Goal: Task Accomplishment & Management: Complete application form

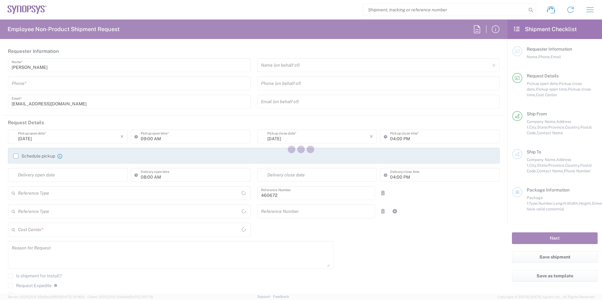
type input "Department"
type input "United States"
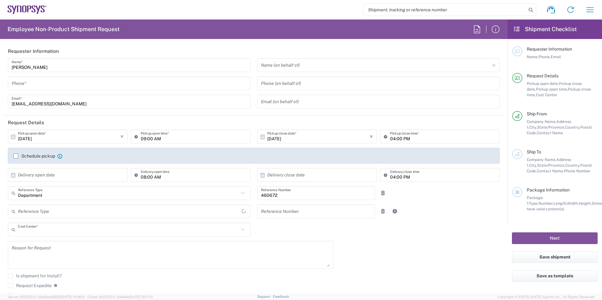
type input "US01, FIN, Distri 460672"
type input "Delivered at Place"
type input "California"
type input "United States"
type input "Headquarters USSV"
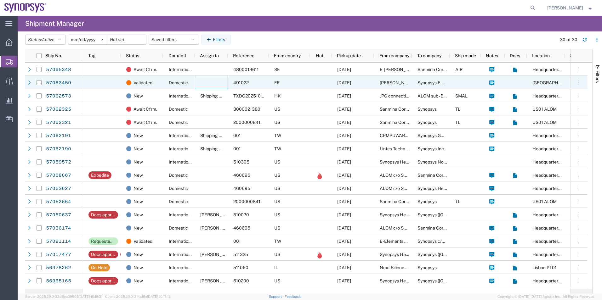
click at [201, 83] on div at bounding box center [211, 82] width 33 height 13
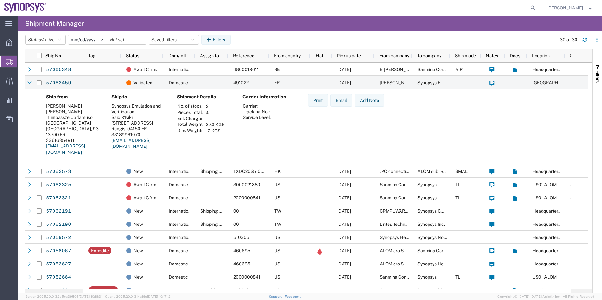
scroll to position [31, 0]
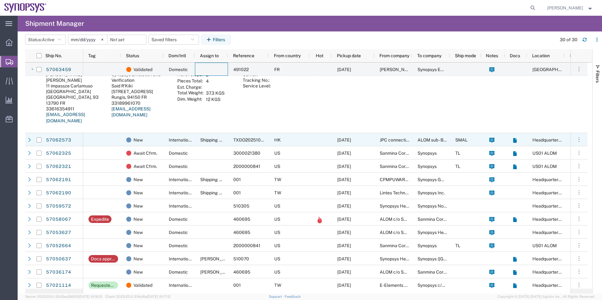
click at [207, 134] on div "Shipping APAC" at bounding box center [211, 139] width 33 height 13
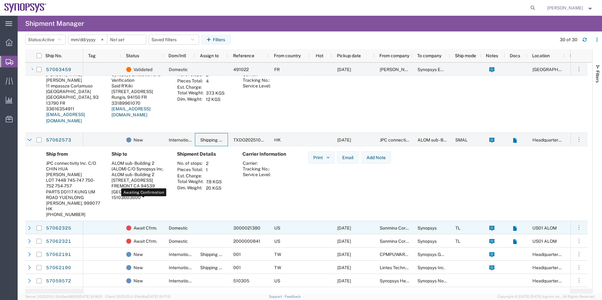
scroll to position [63, 0]
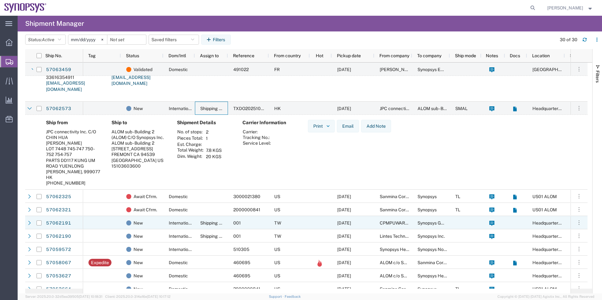
click at [188, 226] on div "International" at bounding box center [178, 222] width 31 height 13
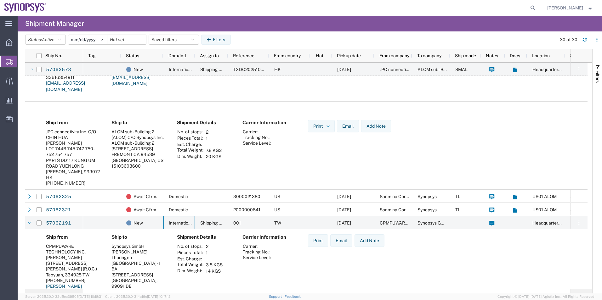
scroll to position [157, 0]
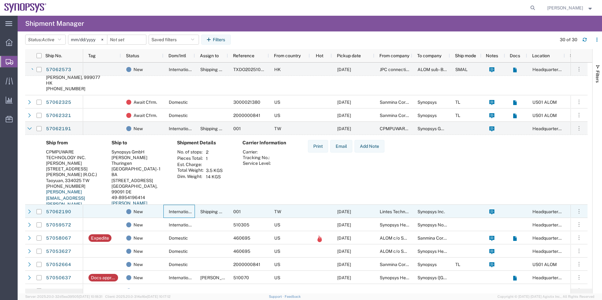
click at [184, 211] on span "International" at bounding box center [182, 211] width 26 height 5
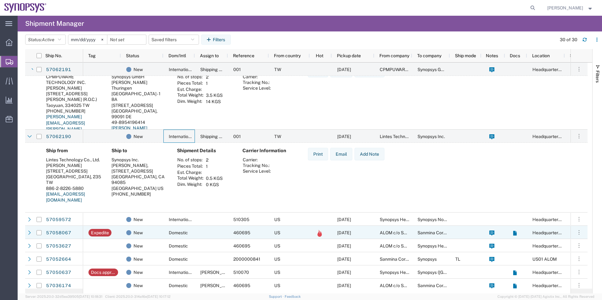
scroll to position [252, 0]
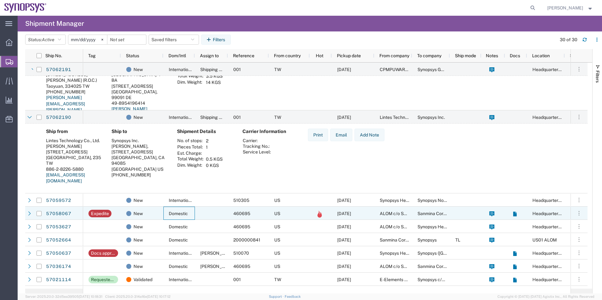
click at [175, 217] on div "Domestic" at bounding box center [178, 213] width 31 height 13
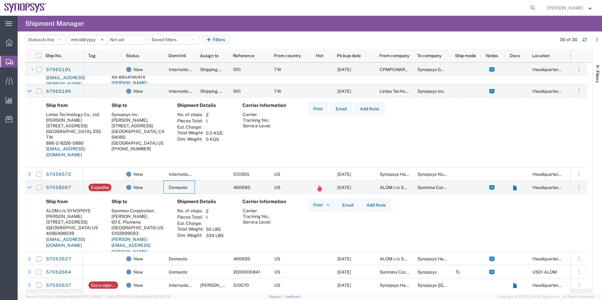
scroll to position [283, 0]
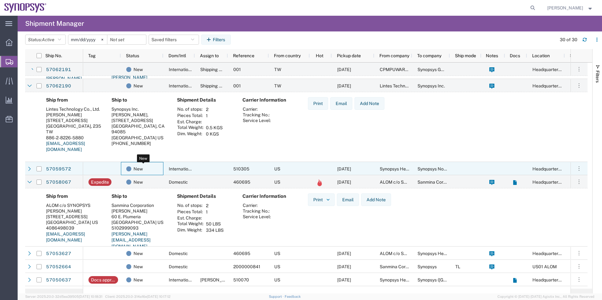
click at [146, 173] on div "New" at bounding box center [143, 169] width 34 height 13
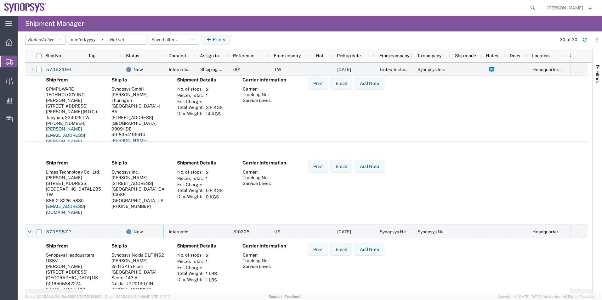
scroll to position [378, 0]
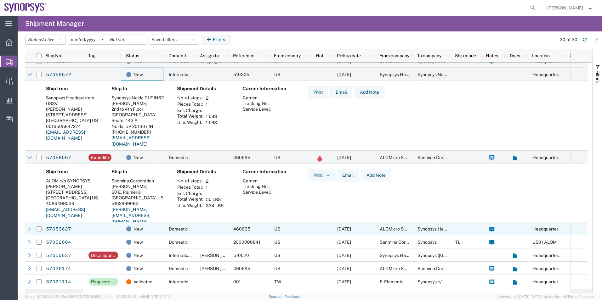
click at [106, 232] on div at bounding box center [102, 228] width 38 height 13
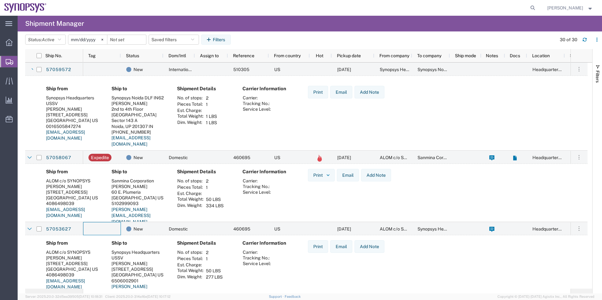
scroll to position [441, 0]
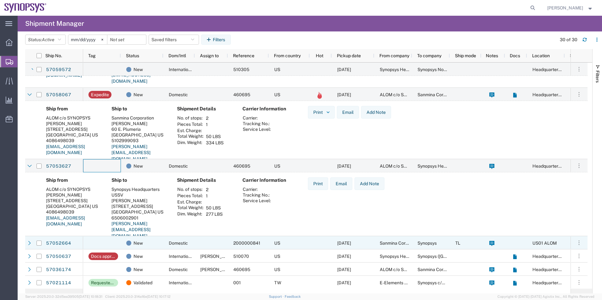
click at [110, 240] on div at bounding box center [102, 243] width 38 height 13
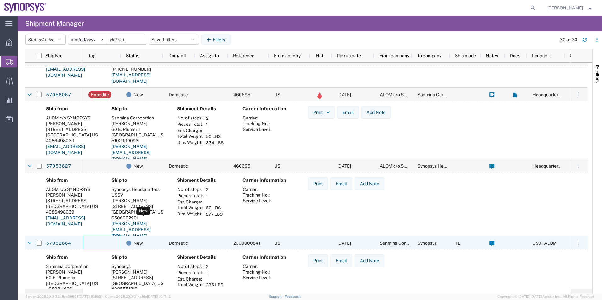
scroll to position [0, 0]
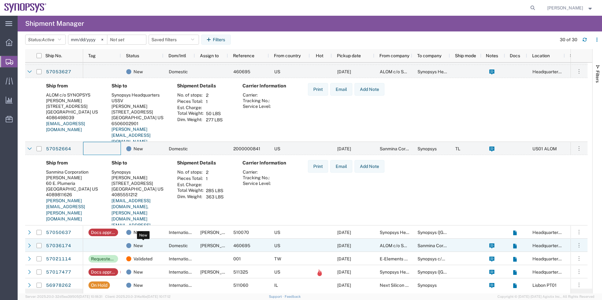
click at [150, 245] on div "New" at bounding box center [143, 245] width 34 height 13
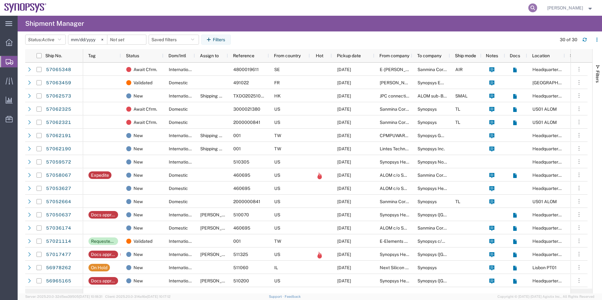
click at [531, 10] on icon at bounding box center [533, 7] width 9 height 9
type input "56965165"
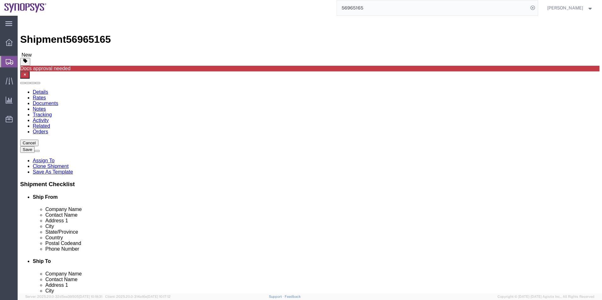
select select "63204"
select select
drag, startPoint x: 379, startPoint y: 11, endPoint x: 326, endPoint y: 12, distance: 52.6
click at [326, 12] on div "56965165" at bounding box center [294, 8] width 487 height 16
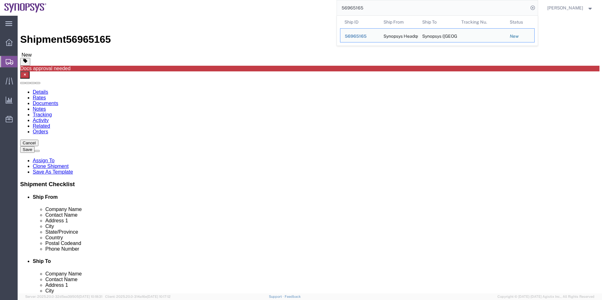
drag, startPoint x: 434, startPoint y: 141, endPoint x: 297, endPoint y: 145, distance: 136.8
click div "Address 1 Troy Building Bagmane Capital 3rd Floor to 10th floor"
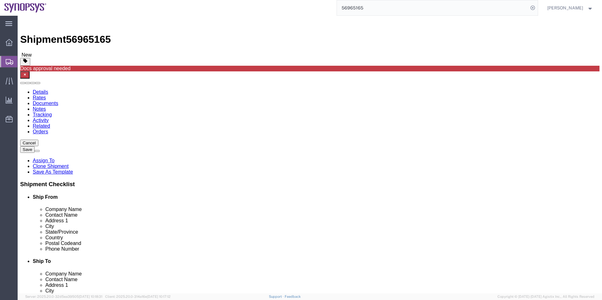
paste input "3rd to 10th Floor, Troy Building, Bagmane Capital Business Park,"
type input "3rd to 10th Floor, Troy Building, Bagmane Capital Business Park,"
click input "text"
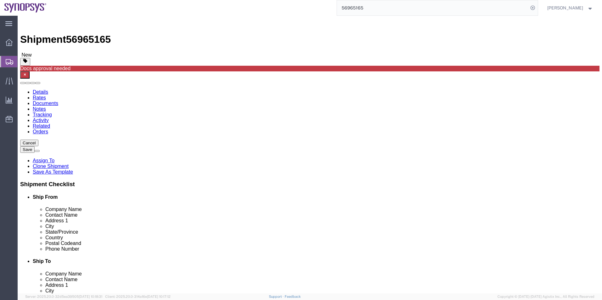
paste input "Outer Ring Road, Mahadevapura Village, KR Puram Hobli"
type input "Outer Ring Road, Mahadevapura Village, KR Puram Hobli"
drag, startPoint x: 375, startPoint y: 116, endPoint x: 312, endPoint y: 118, distance: 62.7
click div "Synopsys (India) Pvt Ltd."
paste input "rivate Limited"
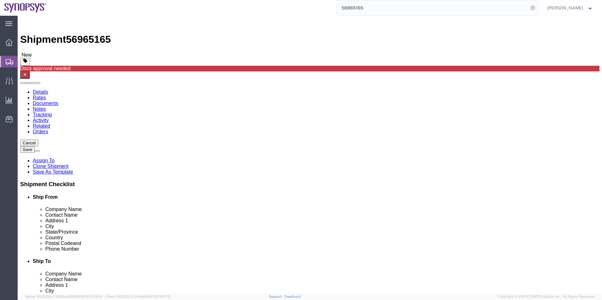
type input "Synopsys ([GEOGRAPHIC_DATA]) Private Limited"
click button "Save"
click icon
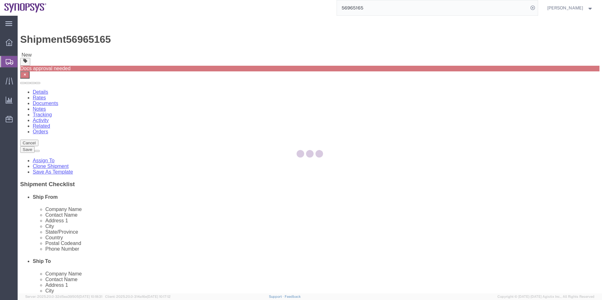
select select
select select "COSTCENTER"
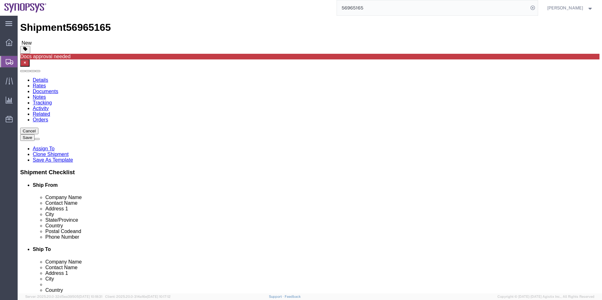
scroll to position [31, 0]
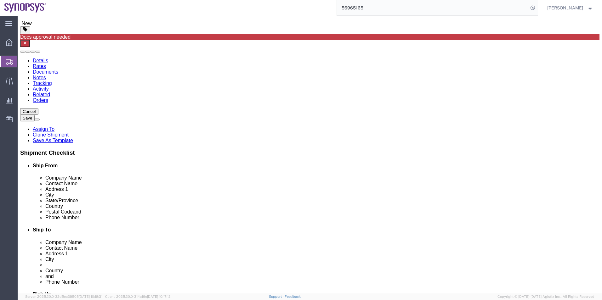
click textarea
paste textarea "“ Free of Charge, Value for Customs Only. This shipment contains Internal Compa…"
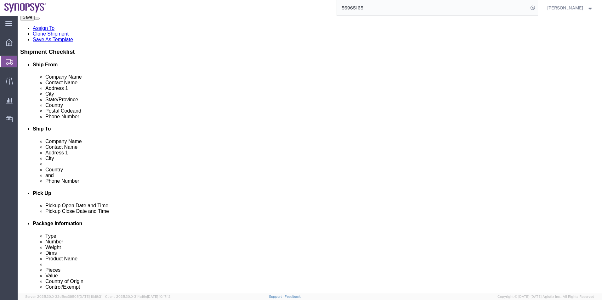
scroll to position [189, 0]
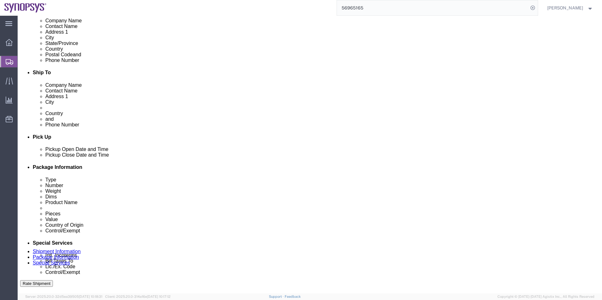
type textarea "“ Free of Charge, Value for Customs Only. This shipment contains Internal Compa…"
click button "Save"
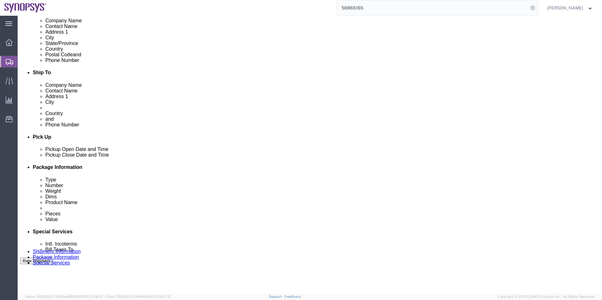
click span "56965165"
copy span "56965165"
click link "Documents"
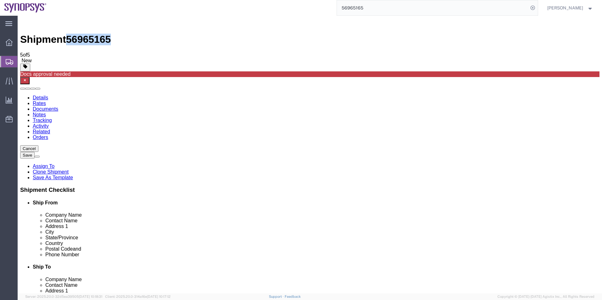
drag, startPoint x: 58, startPoint y: 99, endPoint x: 62, endPoint y: 95, distance: 5.3
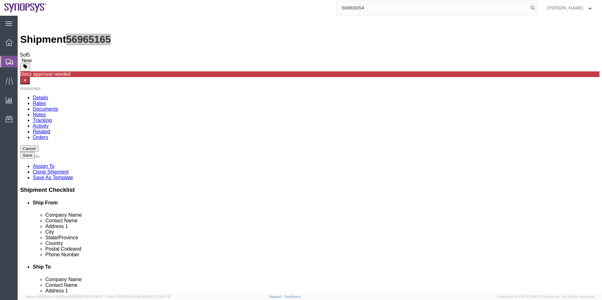
type input "56965054"
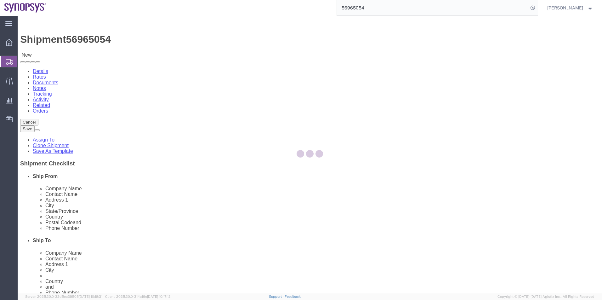
select select "63204"
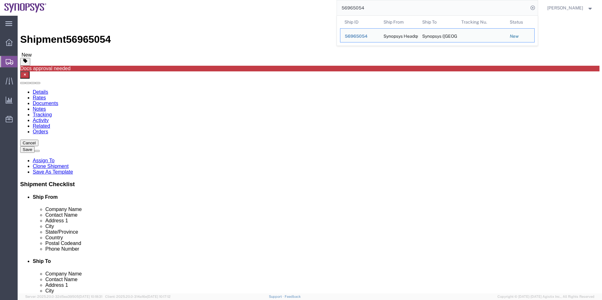
drag, startPoint x: 388, startPoint y: 121, endPoint x: 265, endPoint y: 113, distance: 123.1
click div "Company Name Synopsys (India) Pvt Ltd."
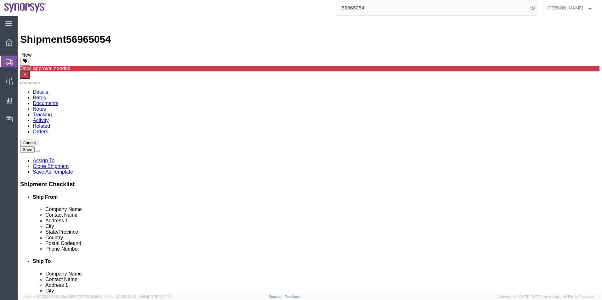
type input "Synopsys ([GEOGRAPHIC_DATA]) Private Limited"
drag, startPoint x: 433, startPoint y: 142, endPoint x: 293, endPoint y: 142, distance: 140.2
click div "Address 1 Troy Building Bagmane Capital 3rd Floor to 10th floor"
paste input "3rd to 10th Floor, Troy Building, Bagmane Capital Business Park"
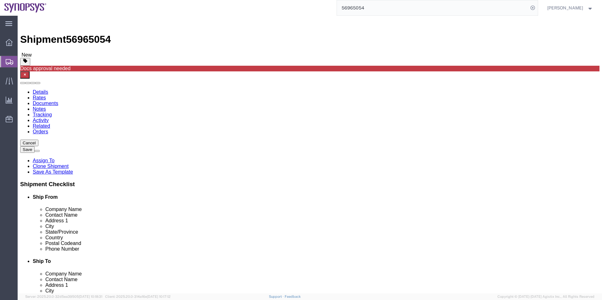
type input "3rd to 10th Floor, Troy Building, Bagmane Capital Business Park"
click input "text"
paste input "Outer Ring Road, Mahadevapura Village, KR Puram Hobli"
type input "Outer Ring Road, Mahadevapura Village, KR Puram Hobli"
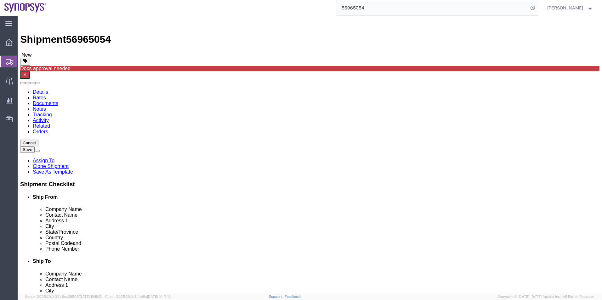
click icon
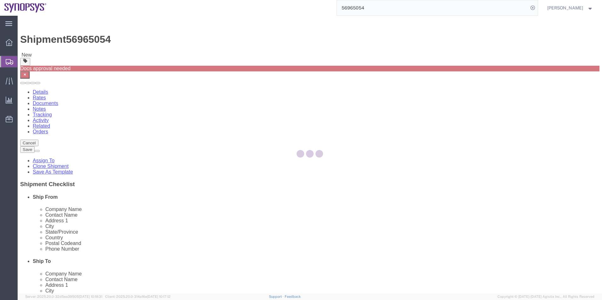
select select
select select "COSTCENTER"
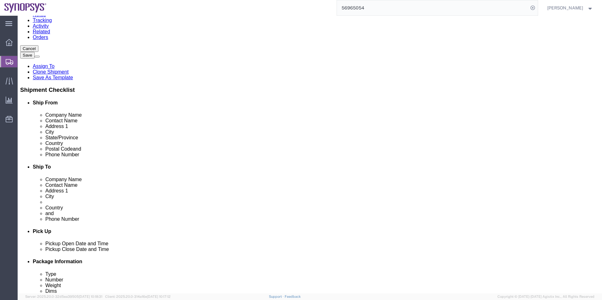
scroll to position [31, 0]
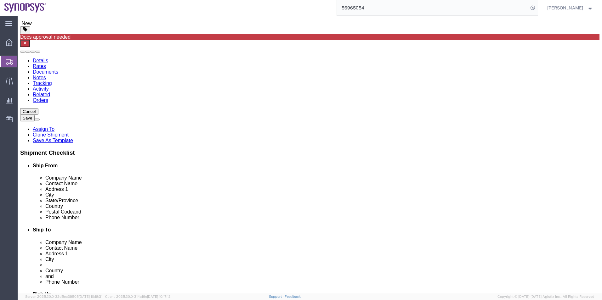
click textarea
paste textarea "“ Free of Charge, Value for Customs Only. This shipment contains Internal Compa…"
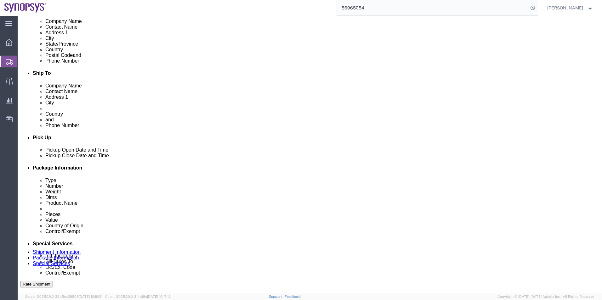
scroll to position [189, 0]
type textarea "“ Free of Charge, Value for Customs Only. This shipment contains Internal Compa…"
click button "Save"
click span "56965054"
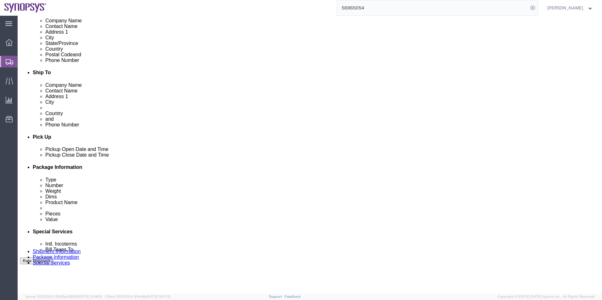
copy span "56965054"
click link "Documents"
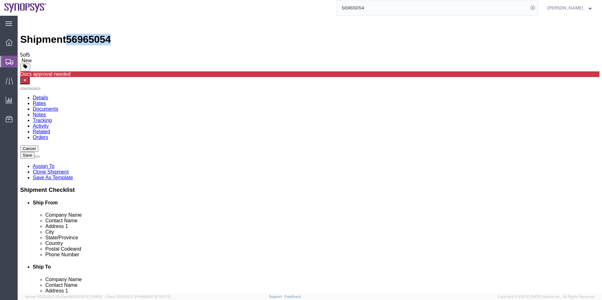
drag, startPoint x: 57, startPoint y: 100, endPoint x: 355, endPoint y: 89, distance: 298.5
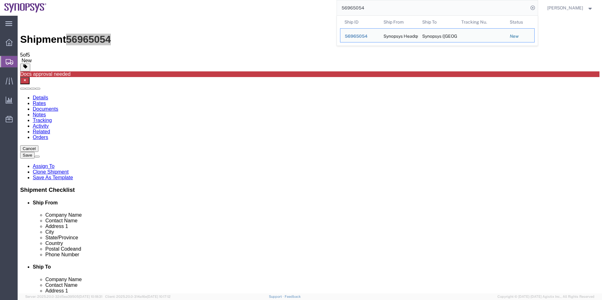
drag, startPoint x: 386, startPoint y: 7, endPoint x: 314, endPoint y: 12, distance: 73.0
click at [314, 12] on div "56965054 Ship ID Ship From Ship To Tracking Nu. Status Ship ID 56965054 Ship Fr…" at bounding box center [294, 8] width 487 height 16
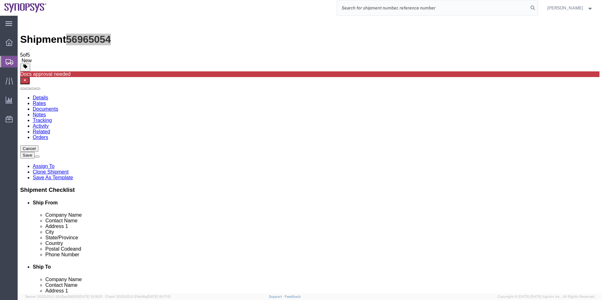
paste input "56909246"
type input "56909246"
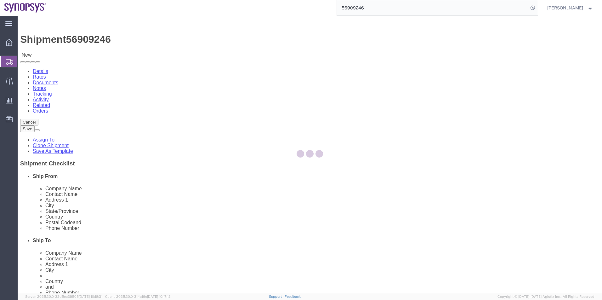
select select "63204"
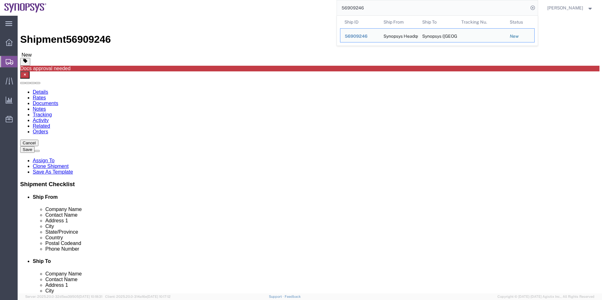
drag, startPoint x: 435, startPoint y: 141, endPoint x: 248, endPoint y: 155, distance: 187.0
click div "Location Select Select My Profile Location Aachen DE04 Agrate Brianza IT01 Asch…"
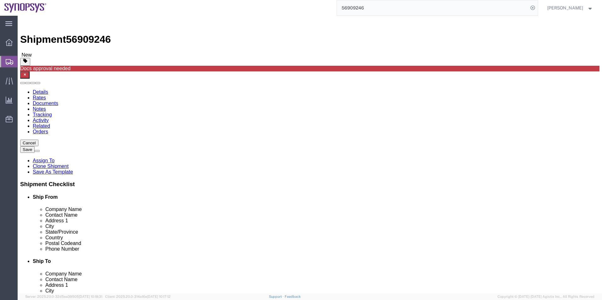
paste input "3rd to 10th Floor, Troy Building, Bagmane Capital Business Park"
type input "3rd to 10th Floor, Troy Building, Bagmane Capital Business Park"
click input "text"
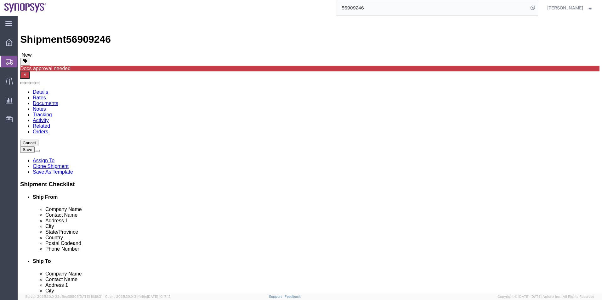
paste input "Outer Ring Road, Mahadevapura Village, KR Puram Hobli"
type input "Outer Ring Road, Mahadevapura Village, KR Puram Hobli"
drag, startPoint x: 355, startPoint y: 120, endPoint x: 252, endPoint y: 120, distance: 102.7
click div "Company Name Synopsys (India) Private Limited"
paste input ","
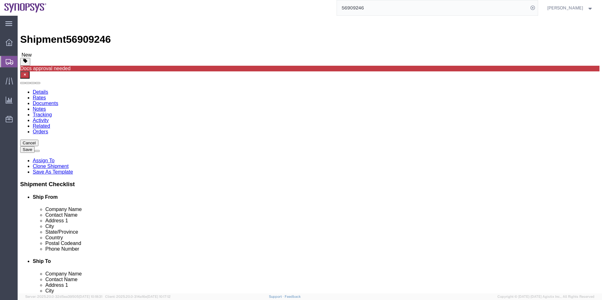
type input "Synopsys ([GEOGRAPHIC_DATA]) Private Limited"
click icon
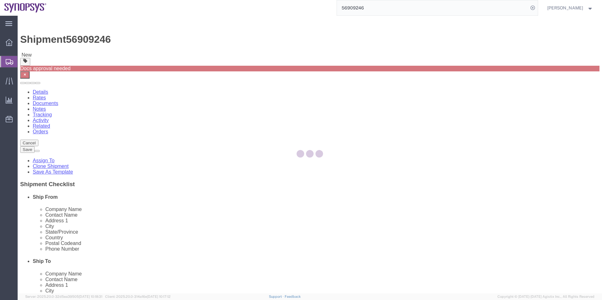
select select
select select "COSTCENTER"
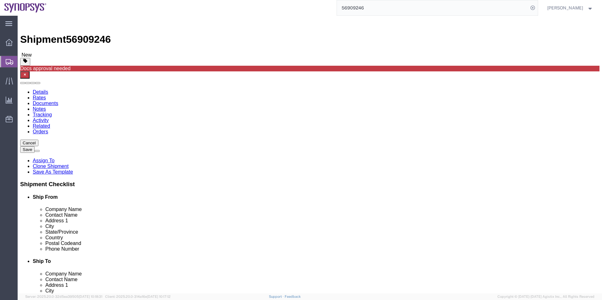
click textarea
paste textarea "“ Free of Charge, Value for Customs Only. This shipment contains Internal Compa…"
type textarea "“ Free of Charge, Value for Customs Only. This shipment contains Internal Compa…"
click button "Save"
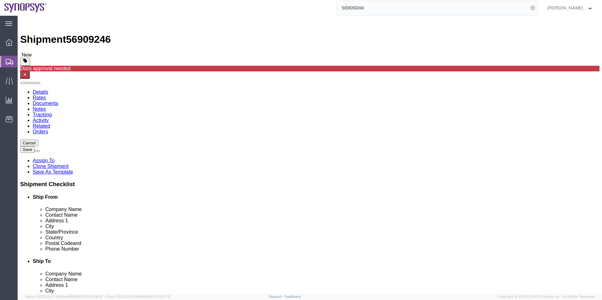
click span "56909246"
copy span "56909246"
click link "Documents"
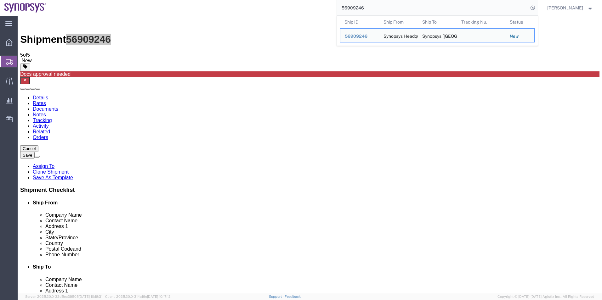
drag, startPoint x: 374, startPoint y: 11, endPoint x: 301, endPoint y: 11, distance: 73.1
click at [301, 11] on div "56909246 Ship ID Ship From Ship To Tracking Nu. Status Ship ID 56909246 Ship Fr…" at bounding box center [294, 8] width 487 height 16
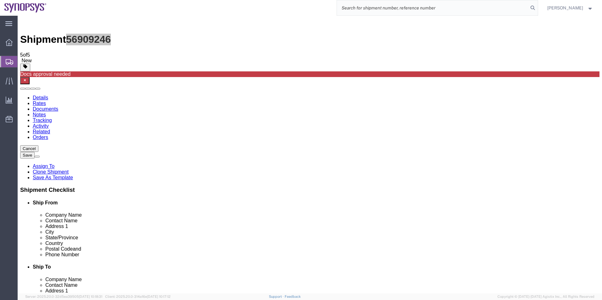
paste input "56909259"
type input "56909259"
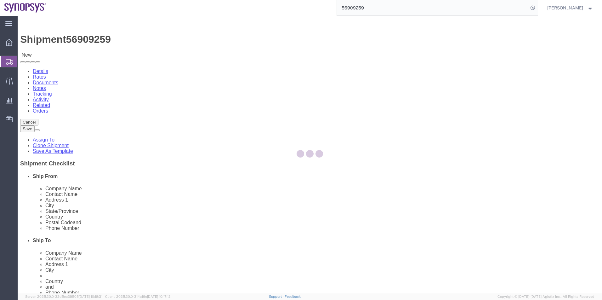
select select "63204"
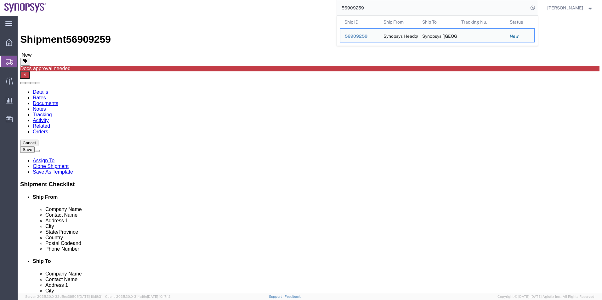
drag, startPoint x: 426, startPoint y: 140, endPoint x: 304, endPoint y: 142, distance: 121.3
click div "Address 1 Troy Building Bagmane Capital 3rd Floor to 10th floor"
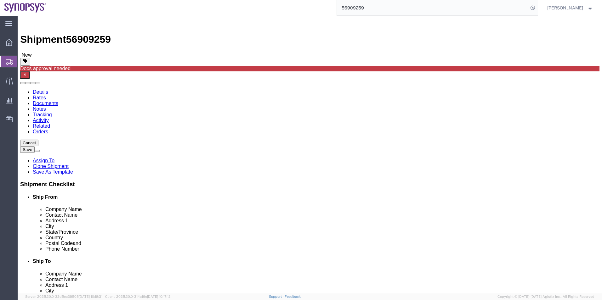
paste input "3rd to 10th Floor, Troy Building, Bagmane Capital Business Park"
type input "3rd to 10th Floor, Troy Building, Bagmane Capital Business Park"
click input "text"
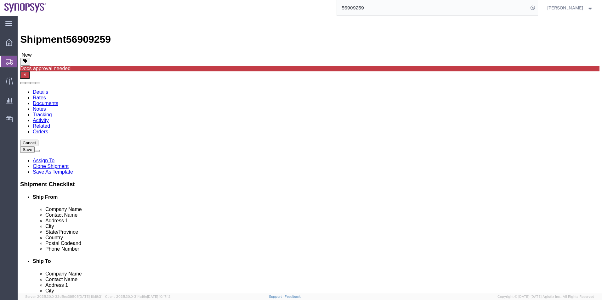
paste input "Outer Ring Road, Mahadevapura Village, KR Puram Hobli,"
type input "Outer Ring Road, Mahadevapura Village, KR Puram Hobli,"
drag, startPoint x: 397, startPoint y: 119, endPoint x: 315, endPoint y: 118, distance: 81.9
click input "Synopsys ([GEOGRAPHIC_DATA]) Private Limited"
click label "Address 2"
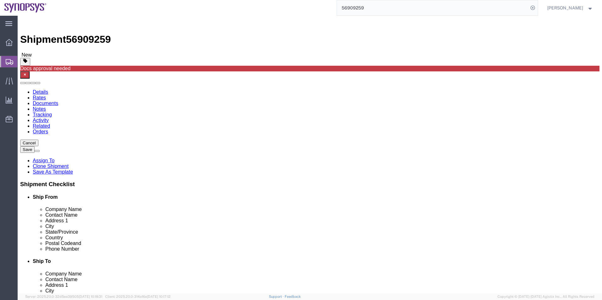
click icon
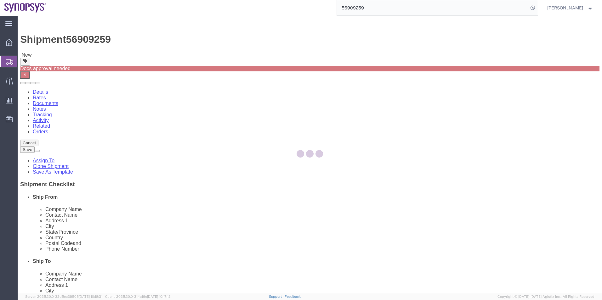
select select
select select "COSTCENTER"
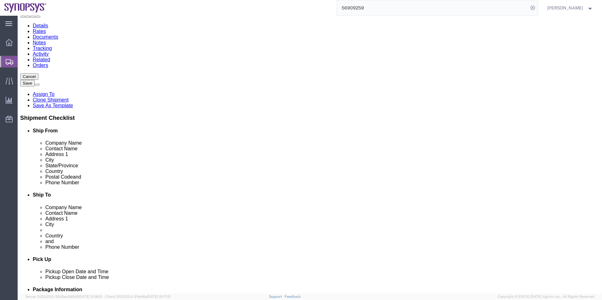
scroll to position [63, 0]
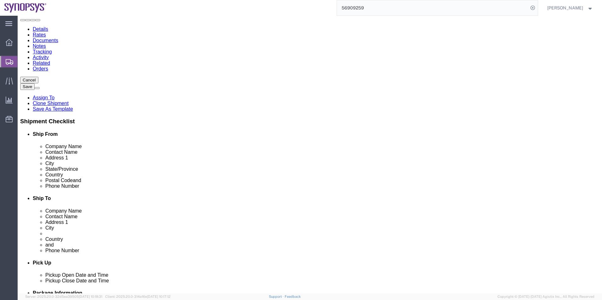
click textarea
paste textarea "“ Free of Charge, Value for Customs Only. This shipment contains Internal Compa…"
type textarea "“ Free of Charge, Value for Customs Only. This shipment contains Internal Compa…"
click button "Save"
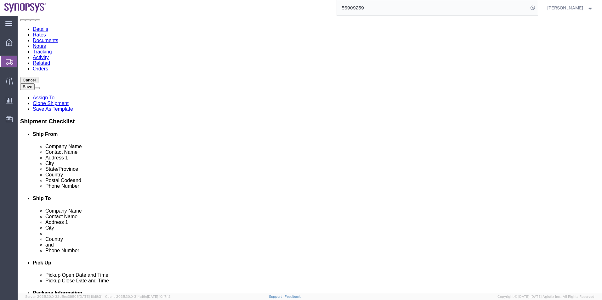
click span "56909259"
copy span "56909259"
click link "Documents"
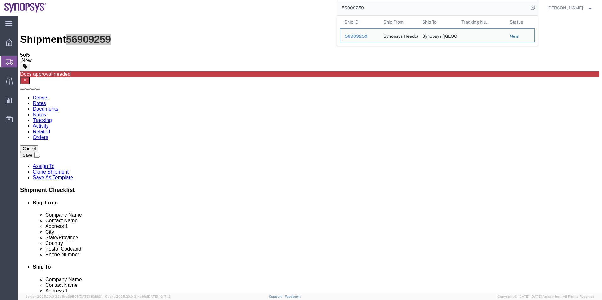
drag, startPoint x: 388, startPoint y: 9, endPoint x: 303, endPoint y: 9, distance: 85.0
click at [303, 9] on div "56909259 Ship ID Ship From Ship To Tracking Nu. Status Ship ID 56909259 Ship Fr…" at bounding box center [294, 8] width 487 height 16
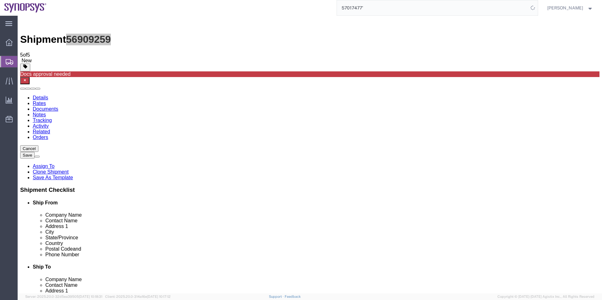
type input "57017477'"
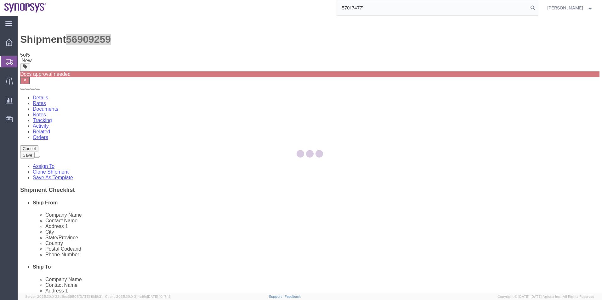
click at [375, 8] on input "57017477'" at bounding box center [433, 7] width 192 height 15
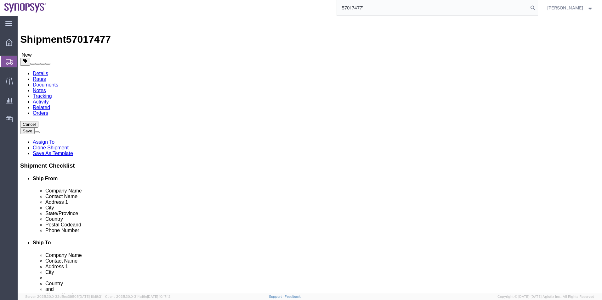
select select "63204"
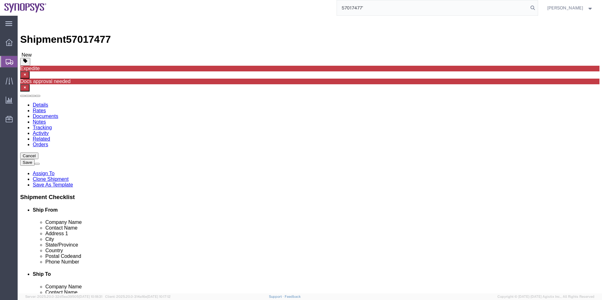
drag, startPoint x: 397, startPoint y: 119, endPoint x: 296, endPoint y: 119, distance: 100.5
click div "Company Name Synopsys (India) Private Limited"
drag, startPoint x: 368, startPoint y: 141, endPoint x: 241, endPoint y: 141, distance: 126.6
click div "Address 1 RMZ Infinity, Tower B,"
paste input "3rd to 10th Floor, Troy Building, Bagmane Capital Business Park"
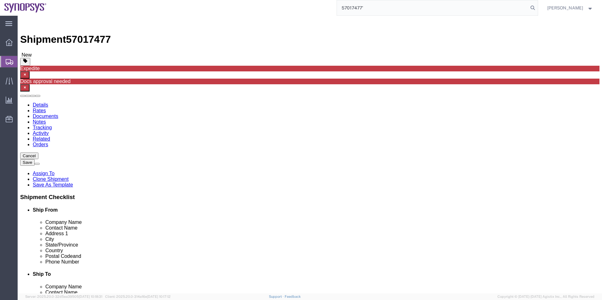
scroll to position [0, 2]
type input "3rd to 10th Floor, Troy Building, Bagmane Capital Business Park,"
click input "7th FloorMunicipal #3, Old Madras Road Bangalore KA 560016 Indi"
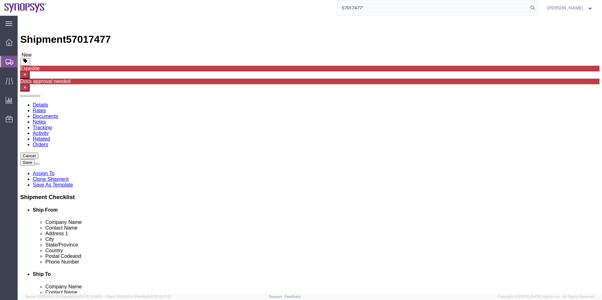
click input "7th FloorMunicipal #3, Old Madras Road Bangalore KA 560016 Indi"
paste input "Outer Ring Road, Mahadevapura Village, KR Puram Hobli,"
type input "Outer Ring Road, Mahadevapura Village, KR Puram Hobli,"
drag, startPoint x: 335, startPoint y: 202, endPoint x: 287, endPoint y: 203, distance: 47.9
click div "Postal Code 560016"
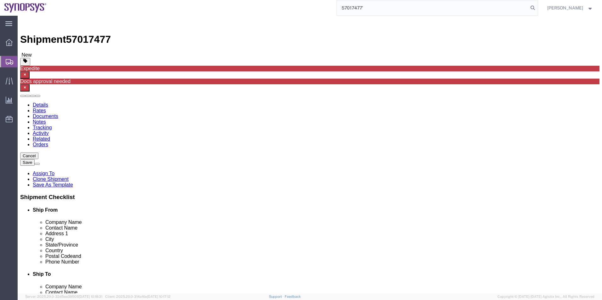
paste input "48"
type input "560048"
click icon
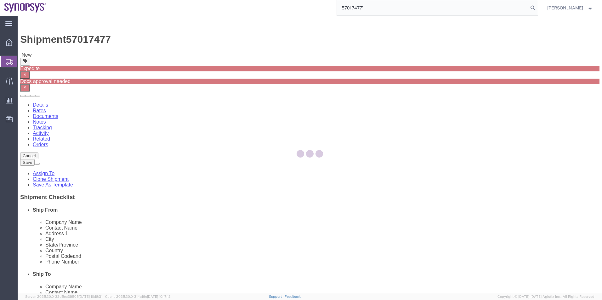
select select
select select "COSTCENTER"
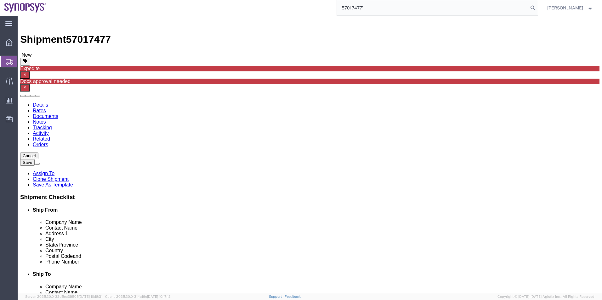
click textarea
paste textarea "“Free of Charge, Value for Customs Only. This shipment contains Internal Compan…"
type textarea "“Free of Charge, Value for Customs Only. This shipment contains Internal Compan…"
click button "Save"
click icon "button"
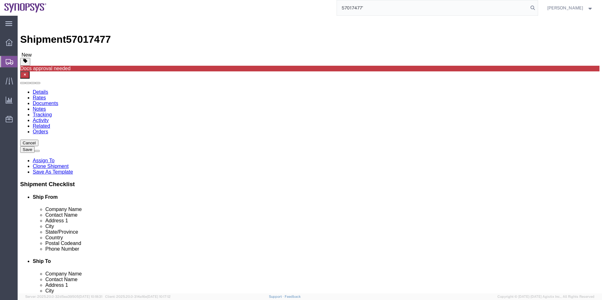
click span "57017477"
copy span "57017477"
click link "Documents"
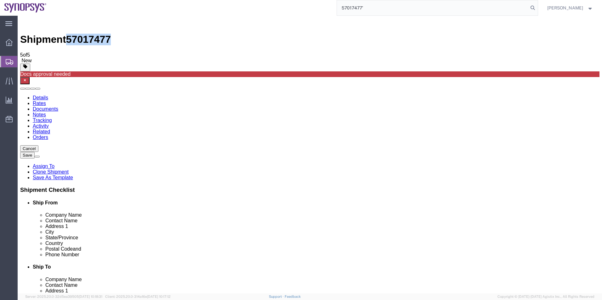
click at [0, 0] on span "Shipment Manager" at bounding box center [0, 0] width 0 height 0
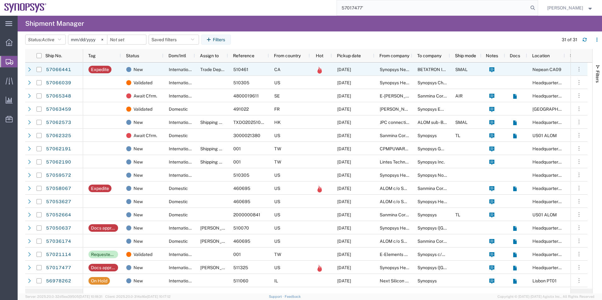
click at [161, 67] on div "New" at bounding box center [142, 69] width 43 height 13
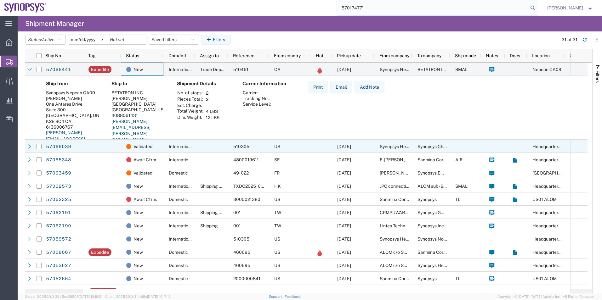
click at [166, 146] on div "International" at bounding box center [178, 146] width 31 height 13
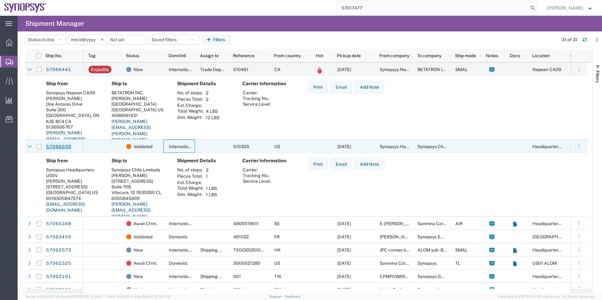
click at [60, 146] on link "57066039" at bounding box center [59, 147] width 26 height 10
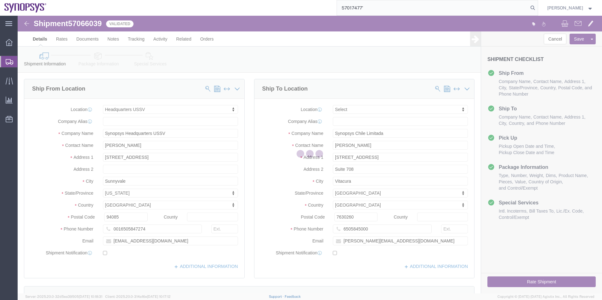
select select "63204"
select select
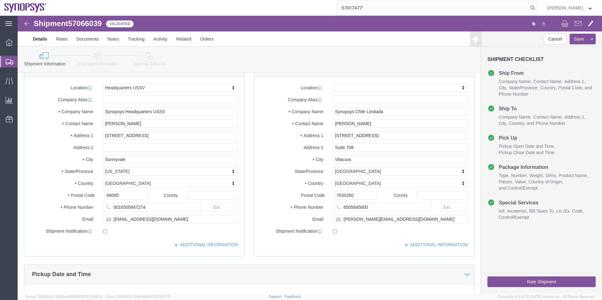
scroll to position [11, 0]
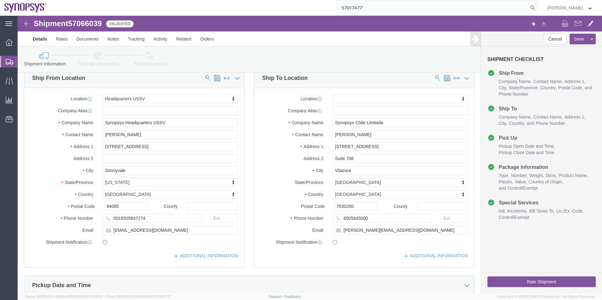
click icon
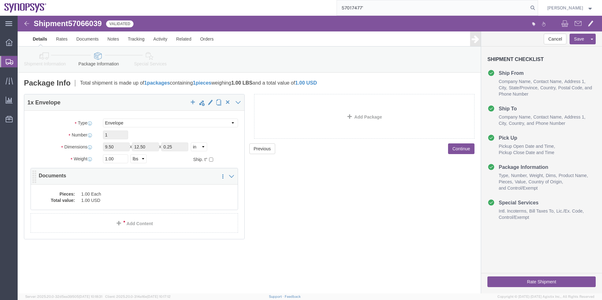
click dd "1.00 USD"
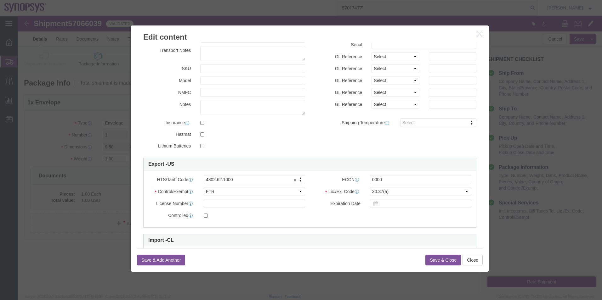
scroll to position [63, 0]
drag, startPoint x: 369, startPoint y: 165, endPoint x: 327, endPoint y: 164, distance: 42.5
click div "ECCN 0000"
type input "EAR99"
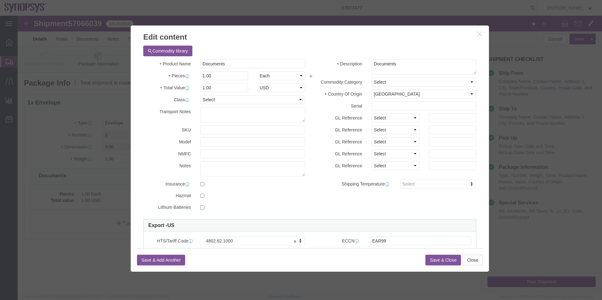
click button "Save & Close"
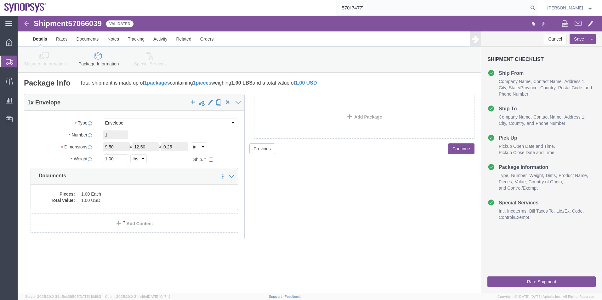
click icon
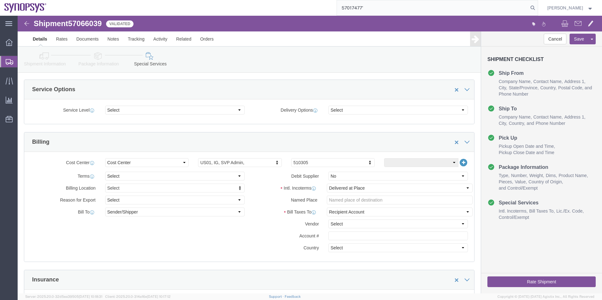
scroll to position [220, 0]
click select "Select Carriage Insurance Paid Carriage Paid To Cost and Freight Cost Insurance…"
select select "DDP"
click select "Select Carriage Insurance Paid Carriage Paid To Cost and Freight Cost Insurance…"
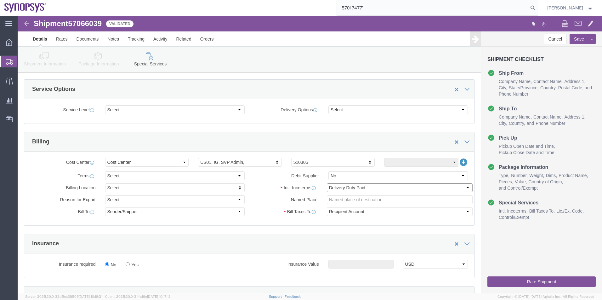
scroll to position [378, 0]
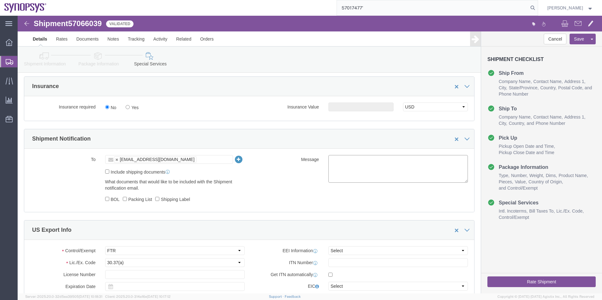
click textarea
type textarea "Please see attached. -Kaelen"
click select "Select AES-Direct EEI Carrier File EEI EEI Exempt"
select select "EXEM"
click select "Select AES-Direct EEI Carrier File EEI EEI Exempt"
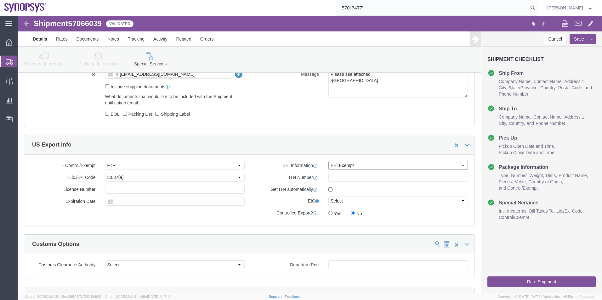
scroll to position [472, 0]
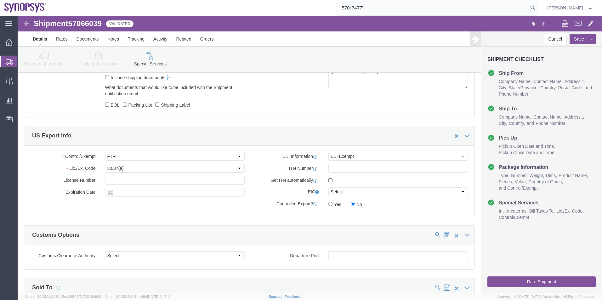
click button "Rate Shipment"
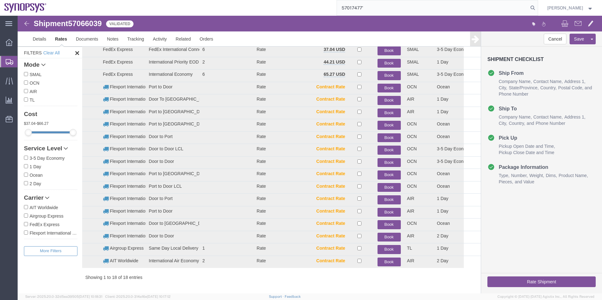
scroll to position [26, 0]
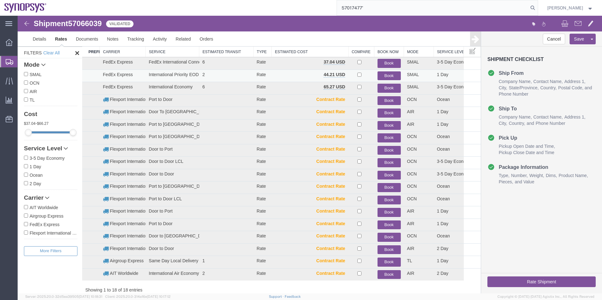
click at [386, 77] on button "Book" at bounding box center [389, 76] width 23 height 9
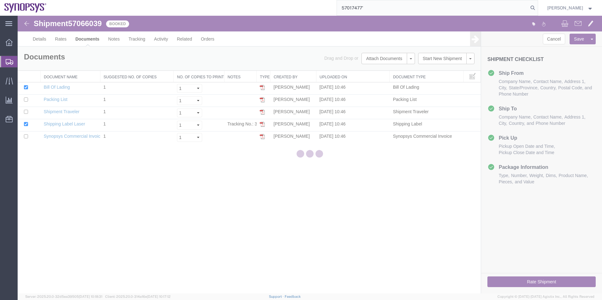
scroll to position [0, 0]
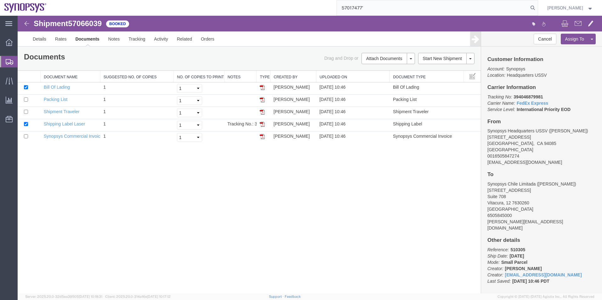
click at [0, 0] on span "Shipment Manager" at bounding box center [0, 0] width 0 height 0
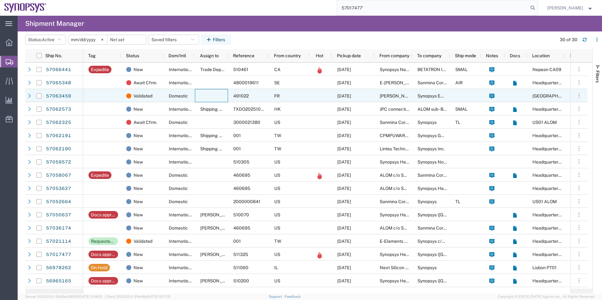
click at [197, 92] on div at bounding box center [211, 95] width 33 height 13
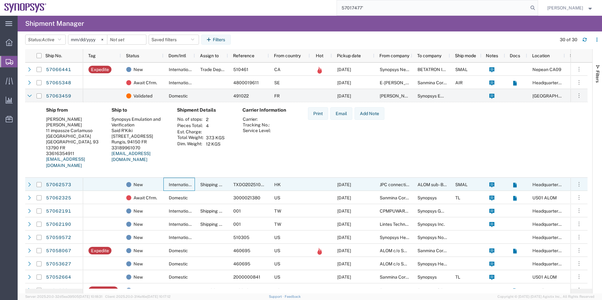
click at [181, 186] on span "International" at bounding box center [182, 184] width 26 height 5
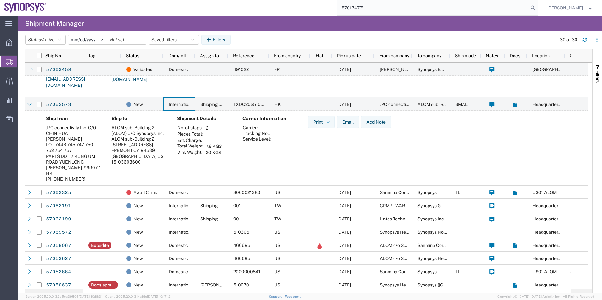
scroll to position [94, 0]
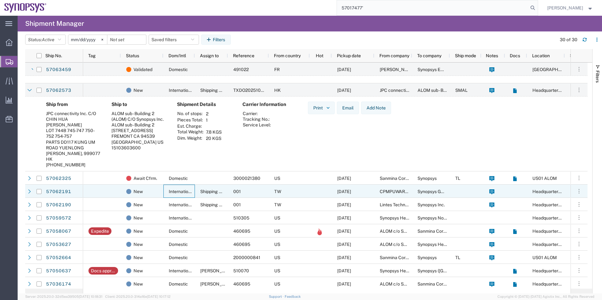
click at [165, 190] on div "International" at bounding box center [178, 191] width 31 height 13
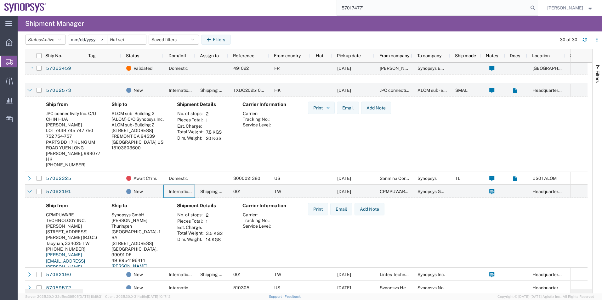
scroll to position [157, 0]
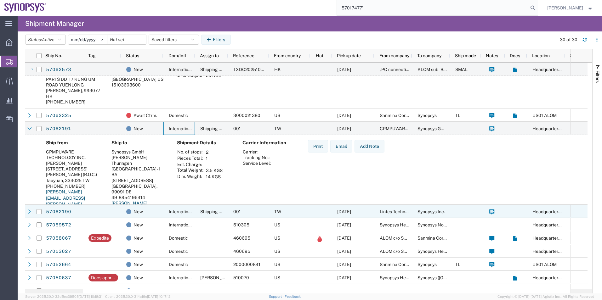
click at [166, 212] on div "International" at bounding box center [178, 211] width 31 height 13
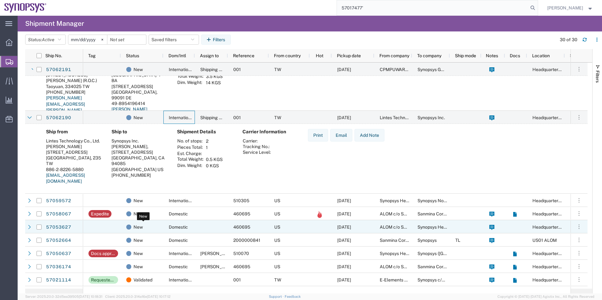
scroll to position [252, 0]
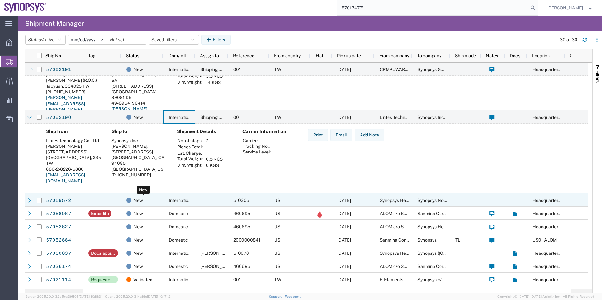
click at [154, 203] on div "New" at bounding box center [143, 200] width 34 height 13
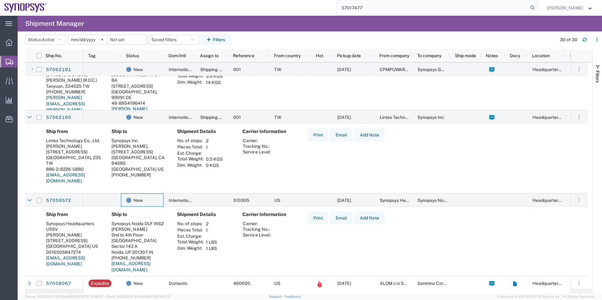
scroll to position [315, 0]
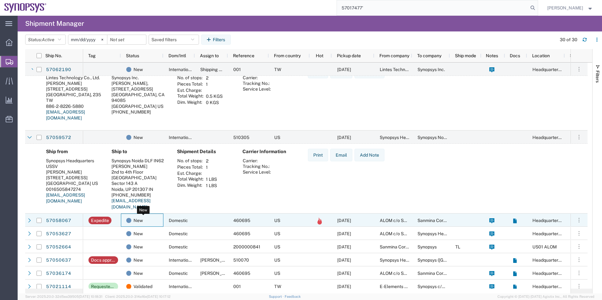
click at [151, 220] on div "New" at bounding box center [143, 220] width 34 height 13
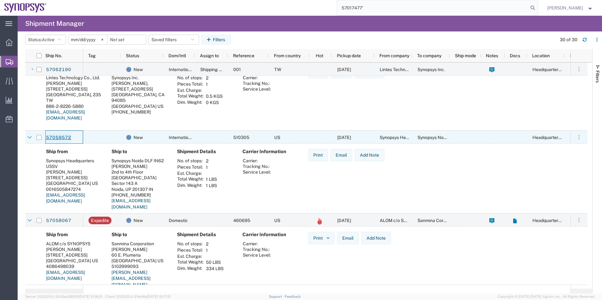
click at [60, 137] on link "57059572" at bounding box center [59, 138] width 26 height 10
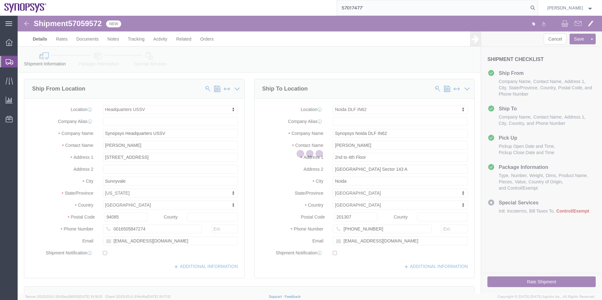
select select "63204"
select select "63135"
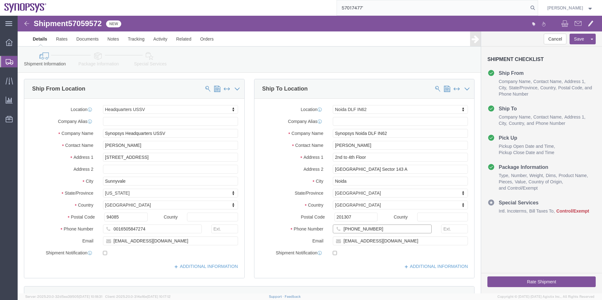
click input "+91-989-940-9530"
type input "919899409530"
click input "0016505847274"
type input "6505847274"
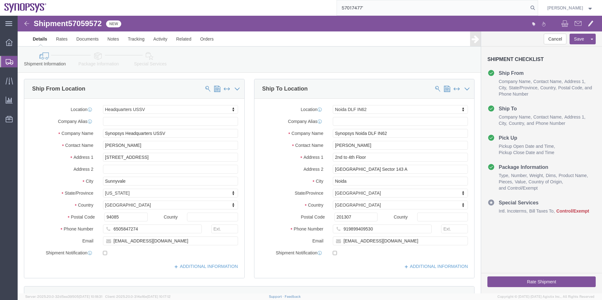
click at [0, 0] on span "Shipment Manager" at bounding box center [0, 0] width 0 height 0
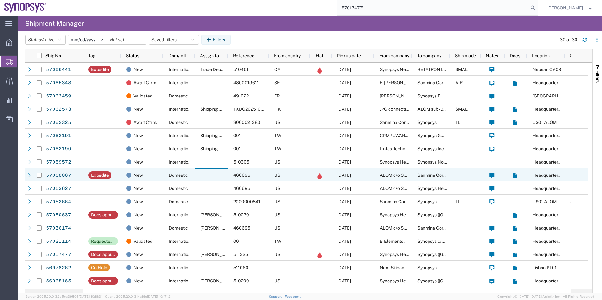
click at [202, 174] on div at bounding box center [211, 175] width 33 height 13
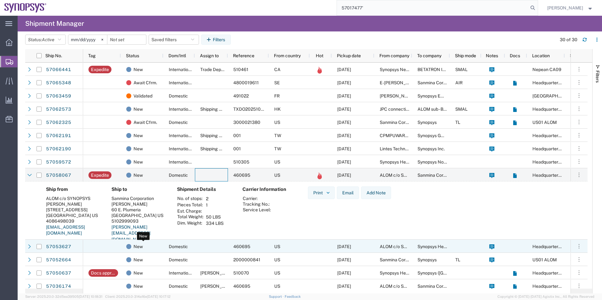
click at [159, 252] on div "New" at bounding box center [143, 246] width 34 height 13
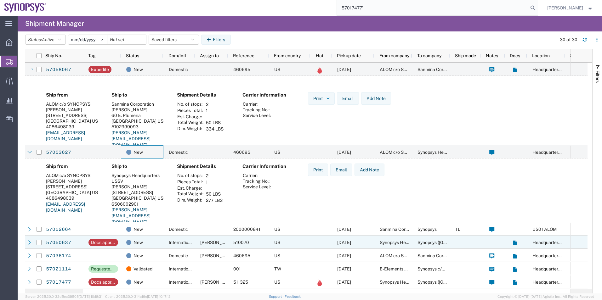
scroll to position [126, 0]
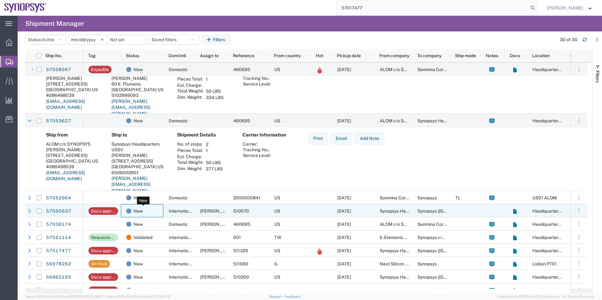
click at [159, 206] on div "New" at bounding box center [143, 211] width 34 height 13
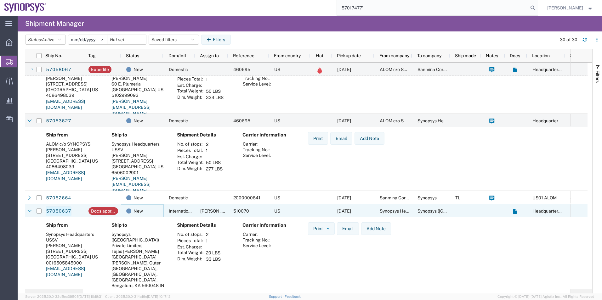
click at [61, 210] on link "57050637" at bounding box center [59, 212] width 26 height 10
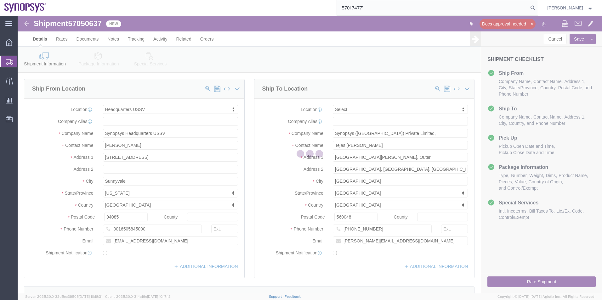
select select "63204"
select select
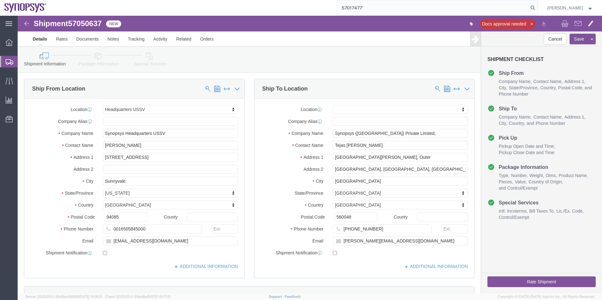
click span "57050637"
drag, startPoint x: 90, startPoint y: 22, endPoint x: 72, endPoint y: 6, distance: 23.6
copy span "57050637"
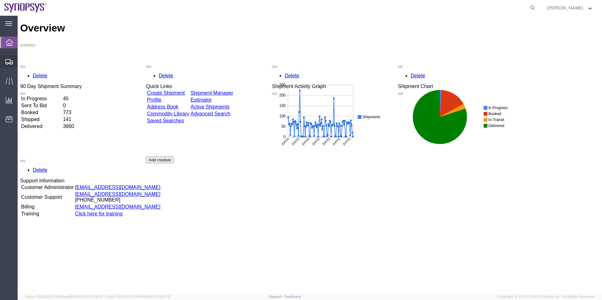
click at [0, 0] on span "Shipment Manager" at bounding box center [0, 0] width 0 height 0
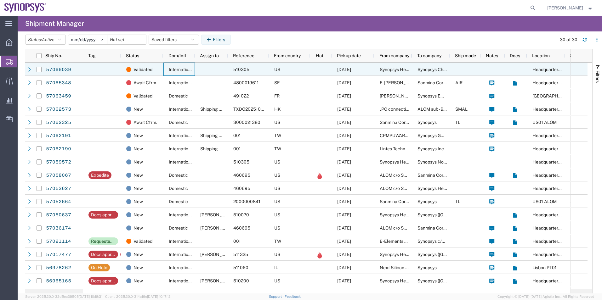
click at [176, 67] on span "International" at bounding box center [182, 69] width 26 height 5
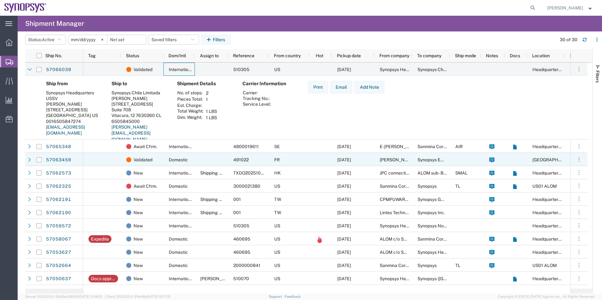
click at [109, 157] on div at bounding box center [102, 159] width 38 height 13
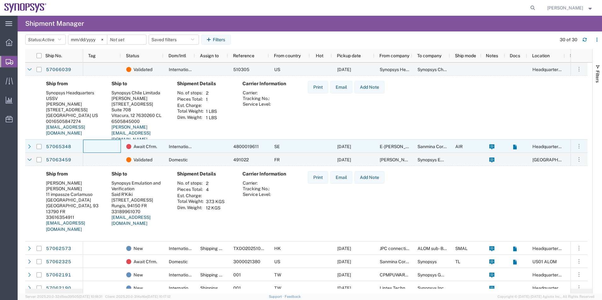
click at [100, 143] on div at bounding box center [102, 146] width 38 height 13
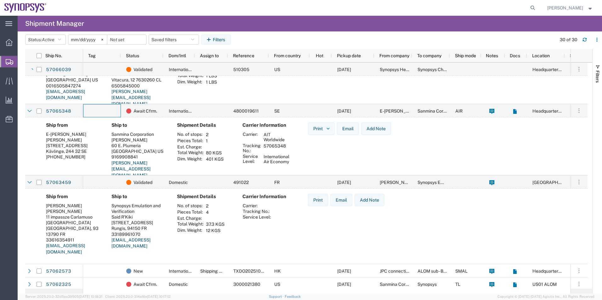
scroll to position [126, 0]
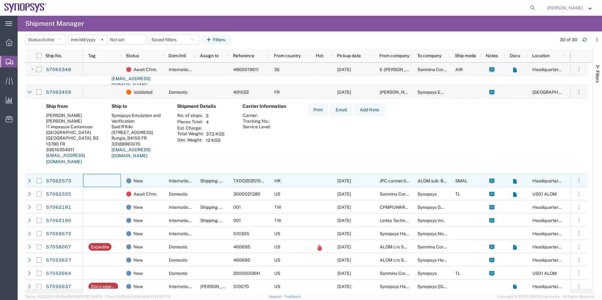
click at [114, 183] on div at bounding box center [102, 180] width 38 height 13
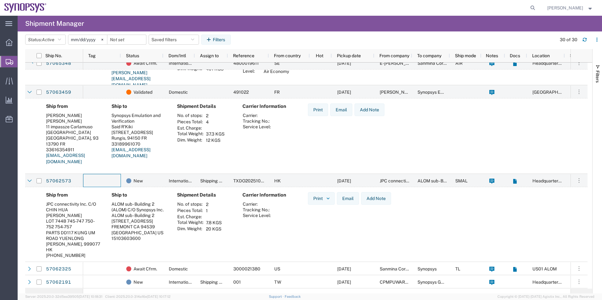
scroll to position [189, 0]
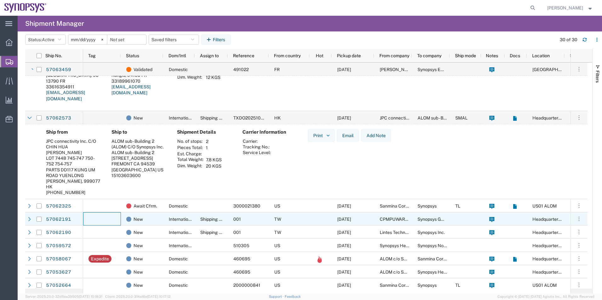
click at [113, 224] on div at bounding box center [102, 219] width 38 height 13
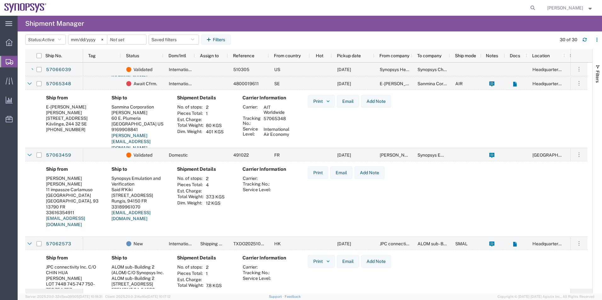
scroll to position [0, 0]
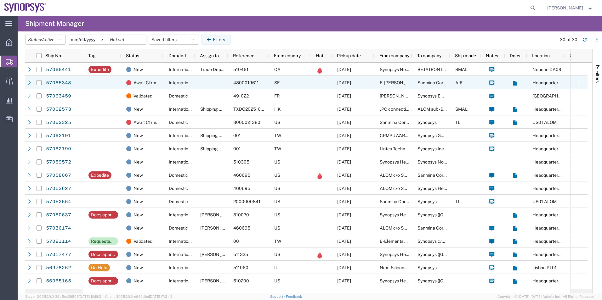
click at [193, 85] on div "International" at bounding box center [178, 82] width 31 height 13
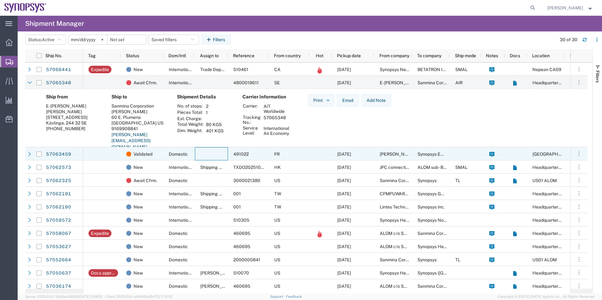
click at [204, 155] on div at bounding box center [211, 153] width 33 height 13
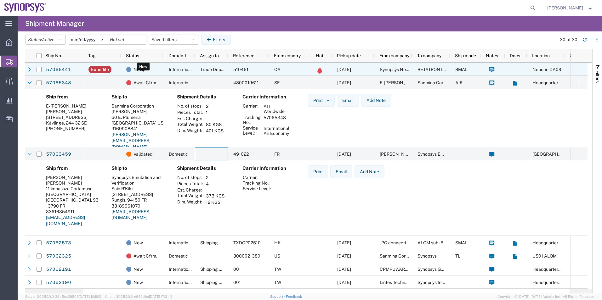
click at [152, 72] on div "New" at bounding box center [143, 69] width 34 height 13
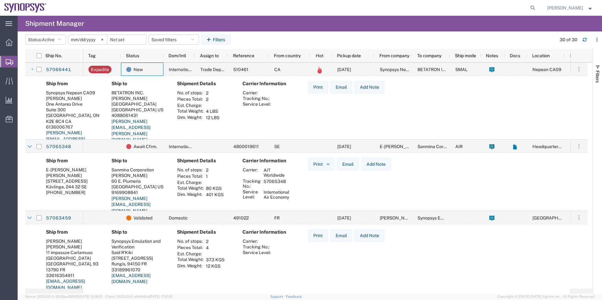
scroll to position [126, 0]
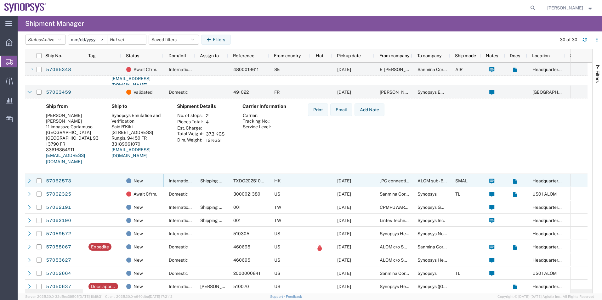
click at [121, 180] on div "New" at bounding box center [142, 180] width 43 height 13
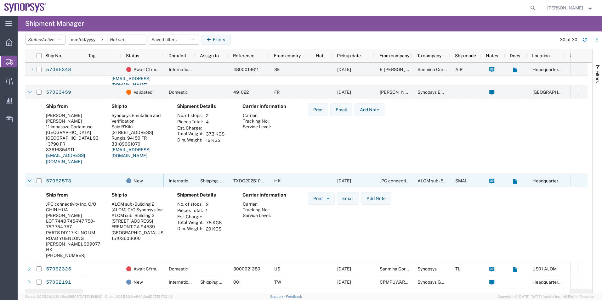
scroll to position [189, 0]
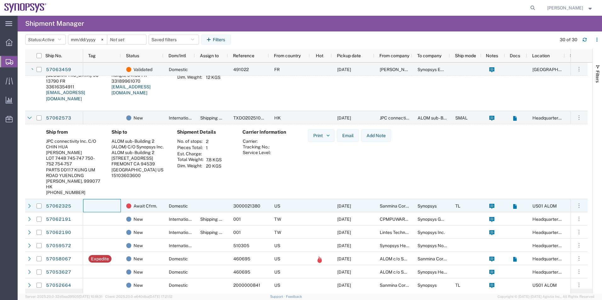
click at [116, 204] on div at bounding box center [102, 205] width 38 height 13
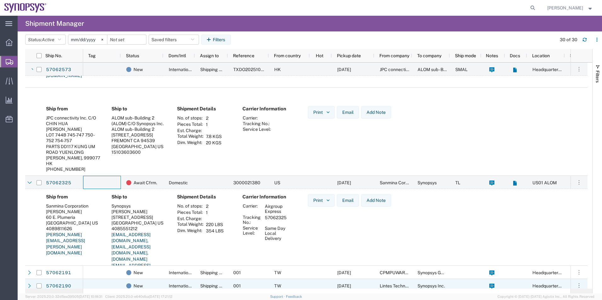
scroll to position [283, 0]
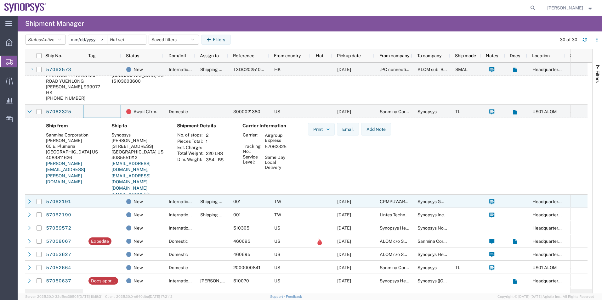
click at [114, 206] on div at bounding box center [102, 201] width 38 height 13
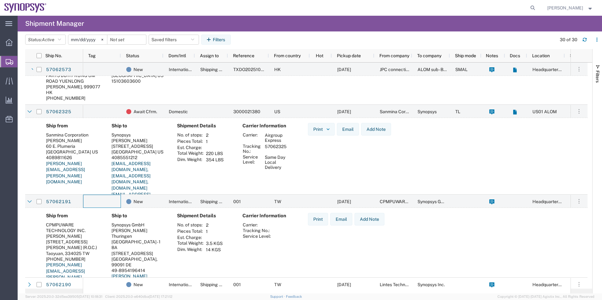
scroll to position [346, 0]
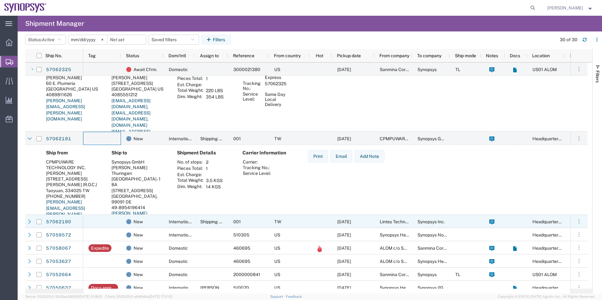
click at [110, 218] on div at bounding box center [102, 221] width 38 height 13
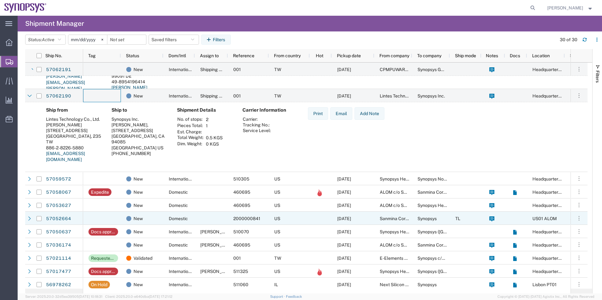
scroll to position [472, 0]
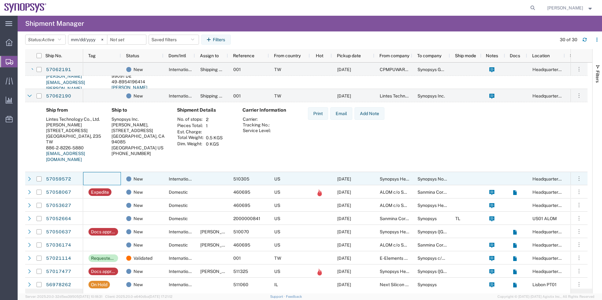
click at [115, 177] on div at bounding box center [102, 178] width 38 height 13
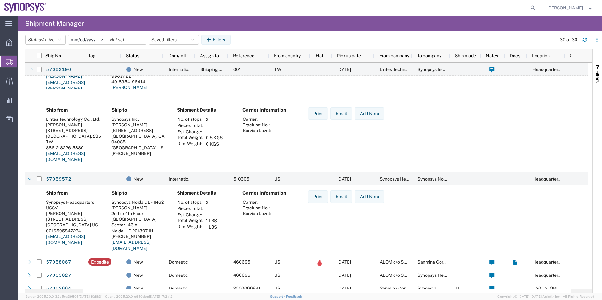
scroll to position [504, 0]
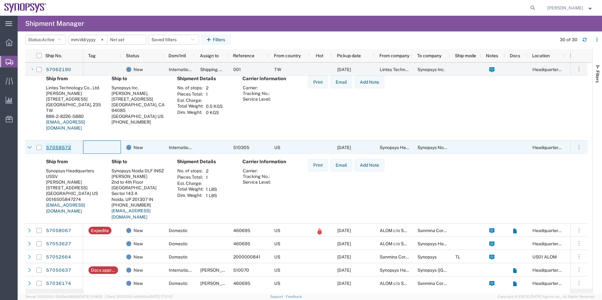
click at [61, 150] on link "57059572" at bounding box center [59, 148] width 26 height 10
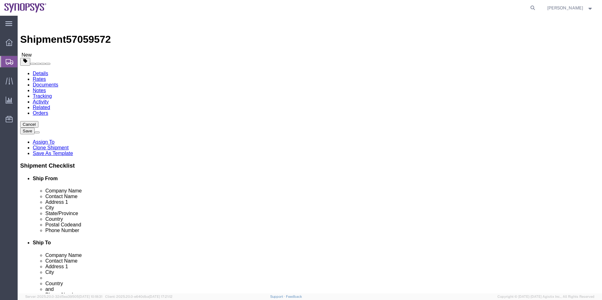
select select "63204"
select select "63135"
drag, startPoint x: 338, startPoint y: 165, endPoint x: 276, endPoint y: 165, distance: 62.7
click div "City Noida"
click at [0, 0] on span "Shipment Manager" at bounding box center [0, 0] width 0 height 0
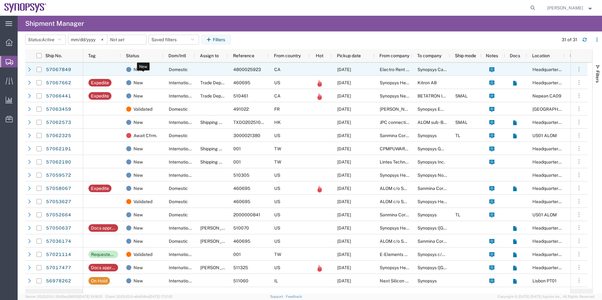
click at [149, 70] on div "New" at bounding box center [143, 69] width 34 height 13
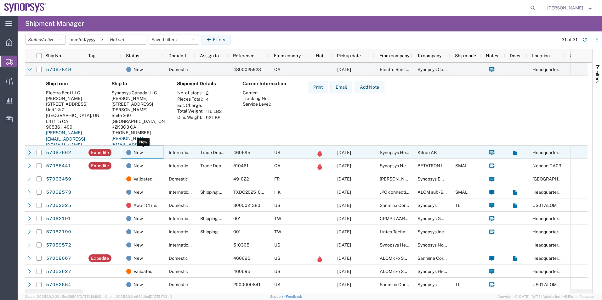
click at [146, 150] on div "New" at bounding box center [143, 152] width 34 height 13
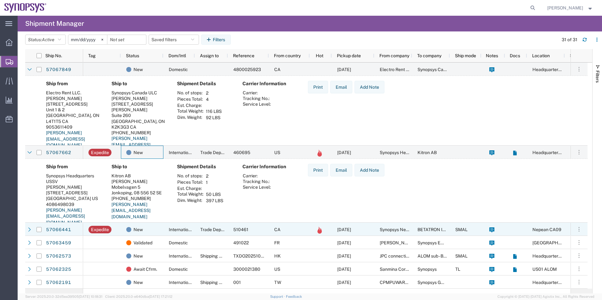
click at [167, 225] on div "International" at bounding box center [178, 229] width 31 height 13
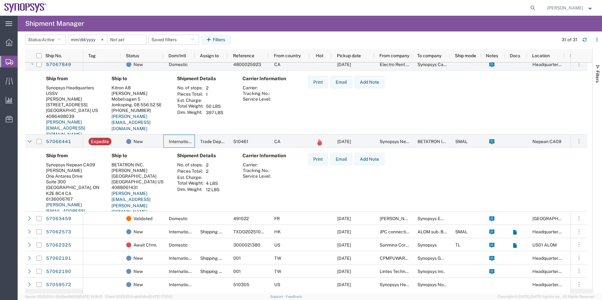
scroll to position [94, 0]
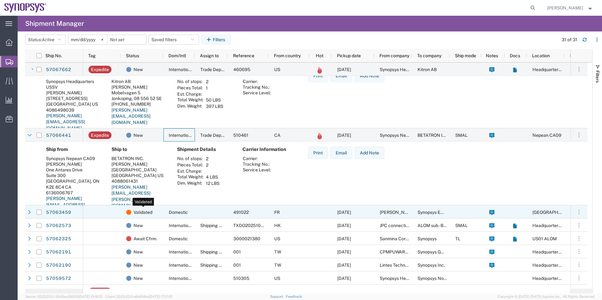
click at [157, 211] on div "Validated" at bounding box center [143, 212] width 34 height 13
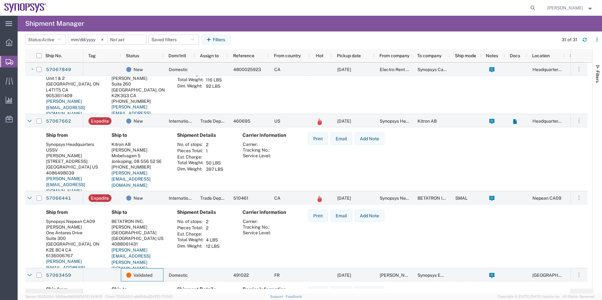
scroll to position [0, 0]
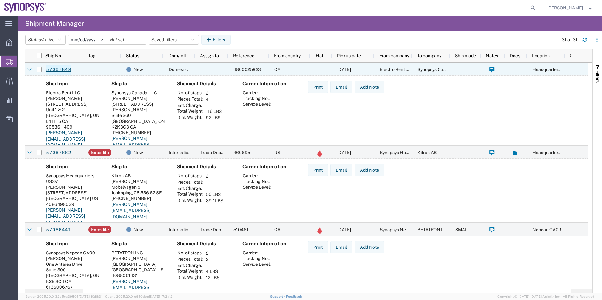
click at [56, 72] on link "57067849" at bounding box center [59, 70] width 26 height 10
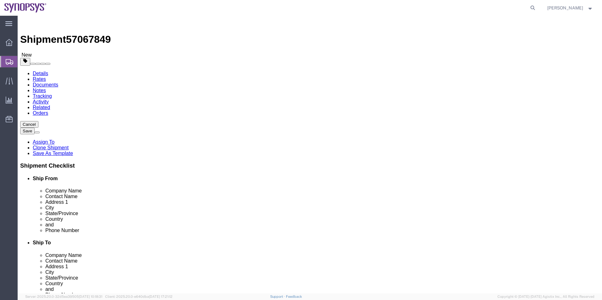
select select
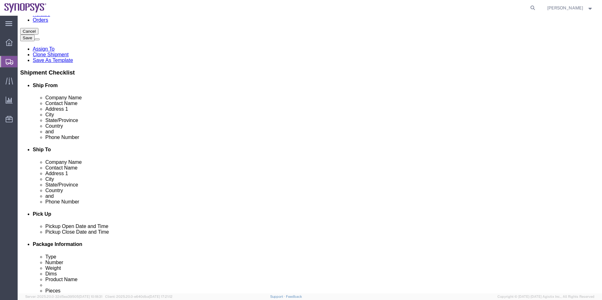
scroll to position [126, 0]
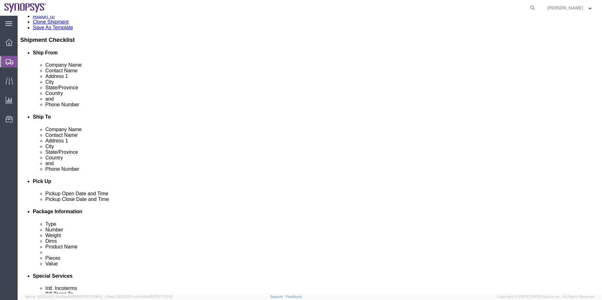
click icon
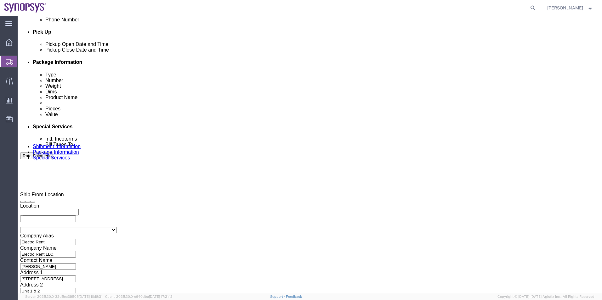
scroll to position [315, 0]
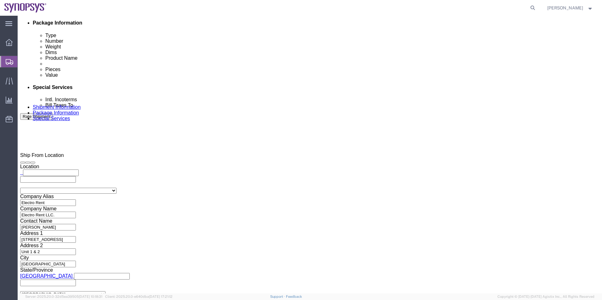
click icon
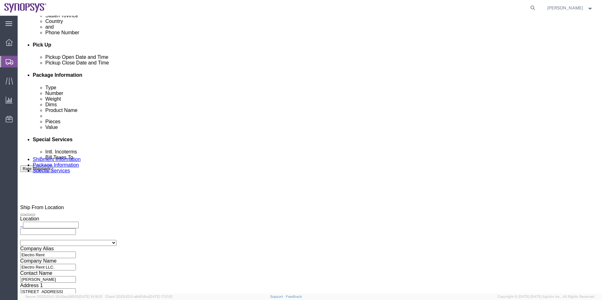
scroll to position [74, 0]
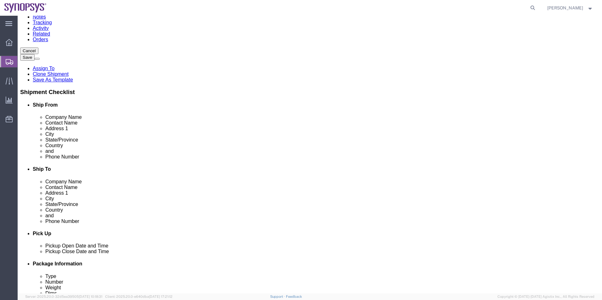
drag, startPoint x: 170, startPoint y: 152, endPoint x: 60, endPoint y: 152, distance: 110.2
click div "Email raymond.reader@electrorent.com"
click icon
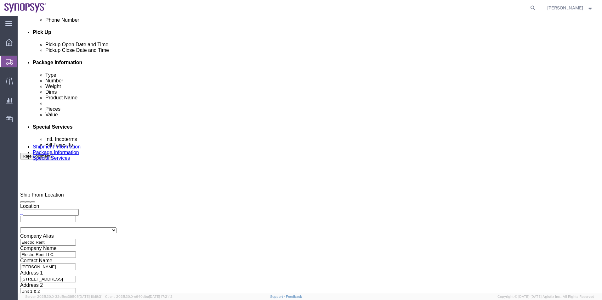
scroll to position [326, 0]
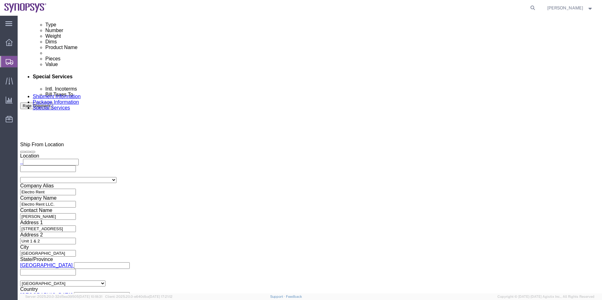
click input "text"
paste input "raymond.reader@electrorent.com"
type input "raymond.reader@electrorent.com"
click textarea
type textarea "Please see attached. -Kaelen"
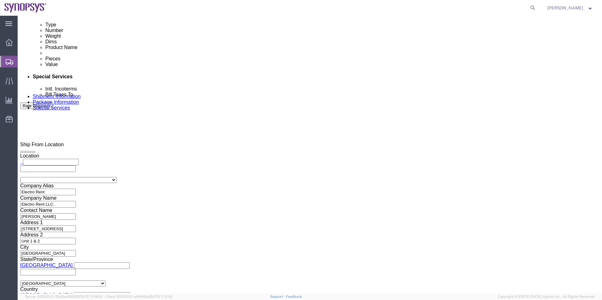
click button "Rate Shipment"
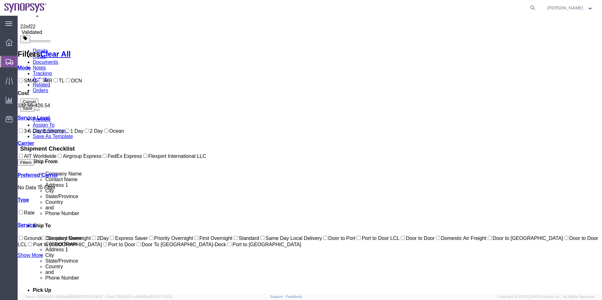
scroll to position [0, 0]
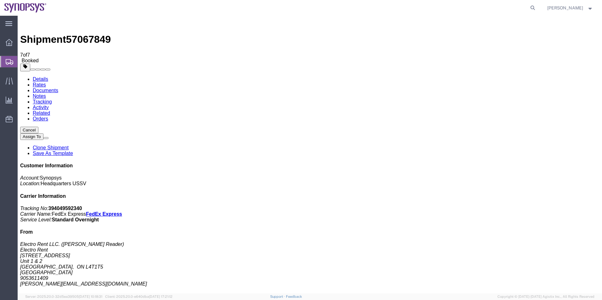
drag, startPoint x: 40, startPoint y: 70, endPoint x: 42, endPoint y: 73, distance: 3.8
click at [0, 0] on span "Shipment Manager" at bounding box center [0, 0] width 0 height 0
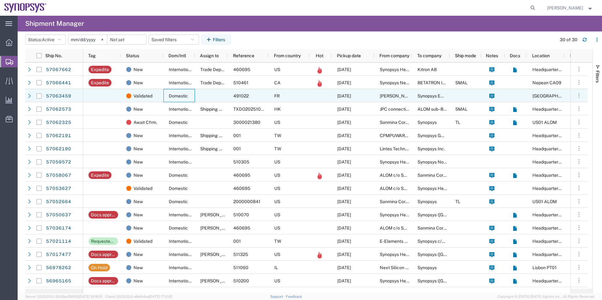
click at [192, 97] on div "Domestic" at bounding box center [178, 95] width 31 height 13
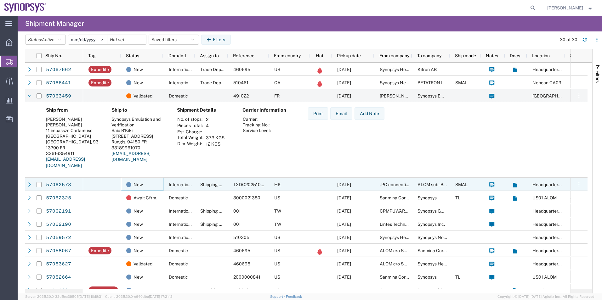
click at [162, 184] on div "New" at bounding box center [142, 184] width 43 height 13
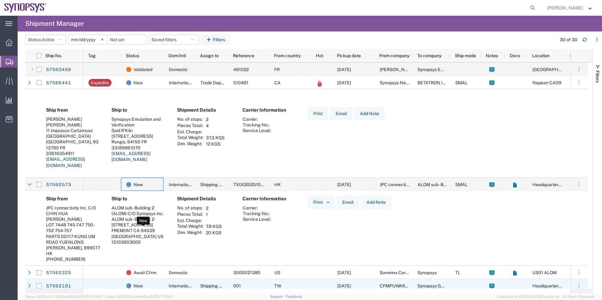
scroll to position [94, 0]
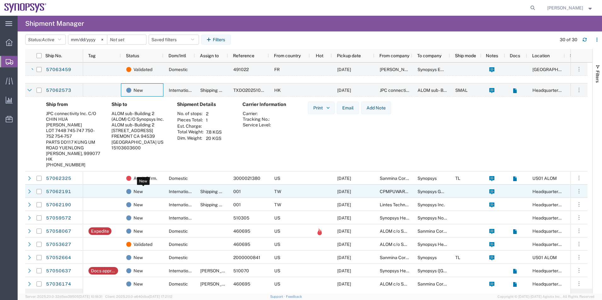
click at [157, 190] on div "New" at bounding box center [143, 191] width 34 height 13
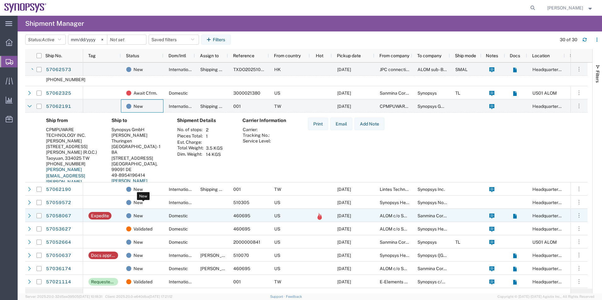
scroll to position [189, 0]
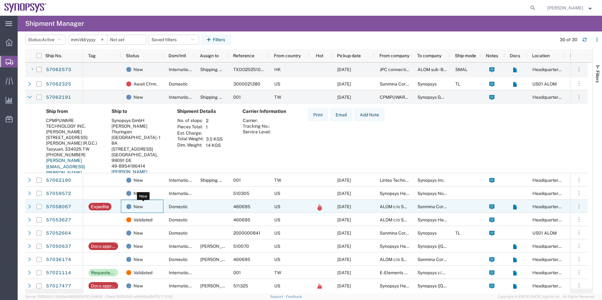
click at [156, 207] on div "New" at bounding box center [143, 206] width 34 height 13
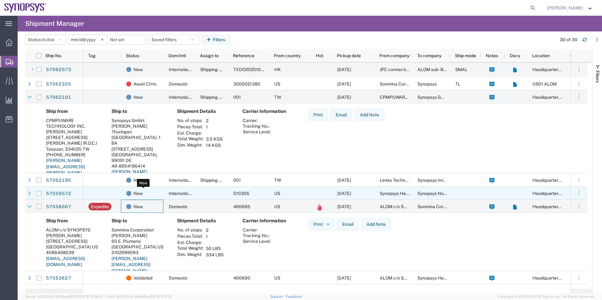
click at [158, 192] on div "New" at bounding box center [143, 193] width 34 height 13
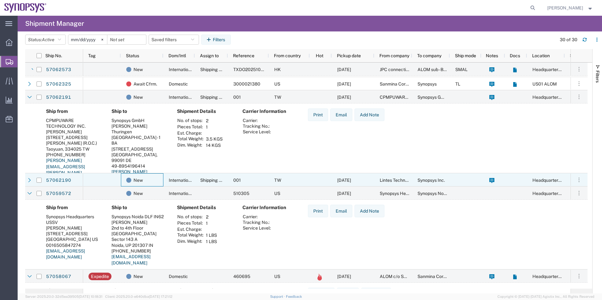
click at [162, 178] on div "New" at bounding box center [142, 180] width 43 height 13
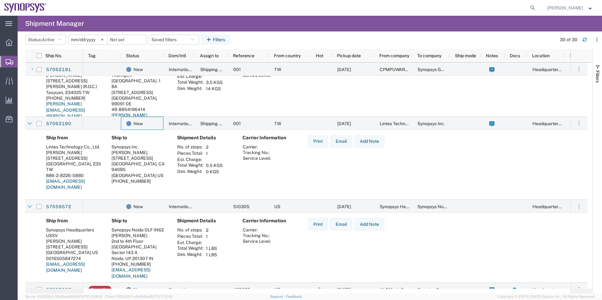
scroll to position [252, 0]
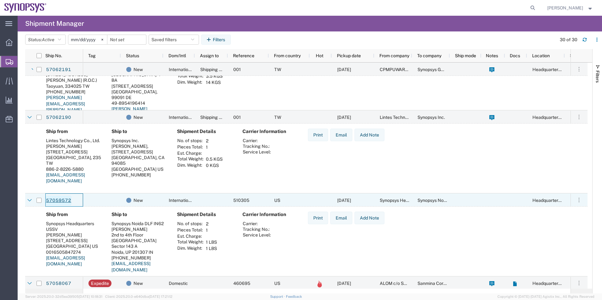
click at [60, 202] on link "57059572" at bounding box center [59, 201] width 26 height 10
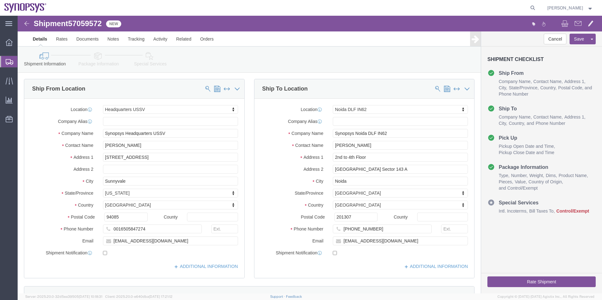
select select "63204"
select select "63135"
click icon
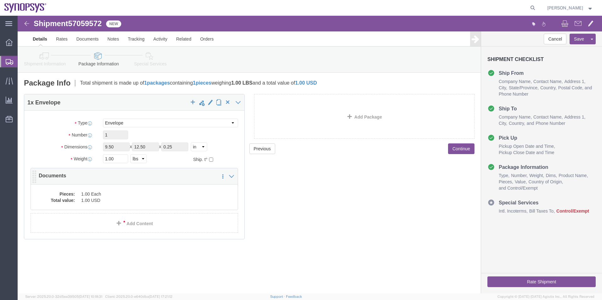
click dd "1.00 USD"
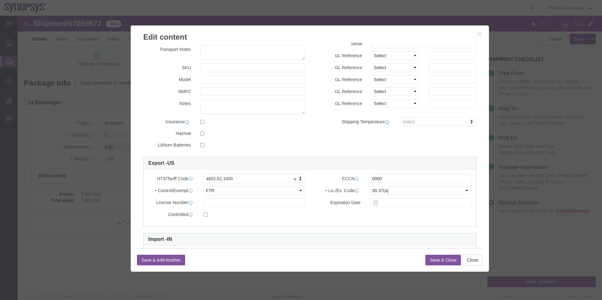
scroll to position [63, 0]
drag, startPoint x: 359, startPoint y: 163, endPoint x: 328, endPoint y: 163, distance: 31.5
click div "ECCN Export Control Classification Number which consists of a set of digits and…"
type input "EAR99"
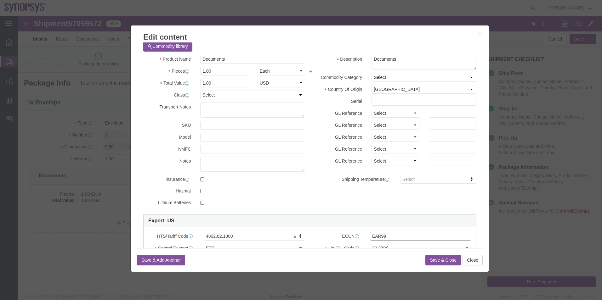
scroll to position [0, 0]
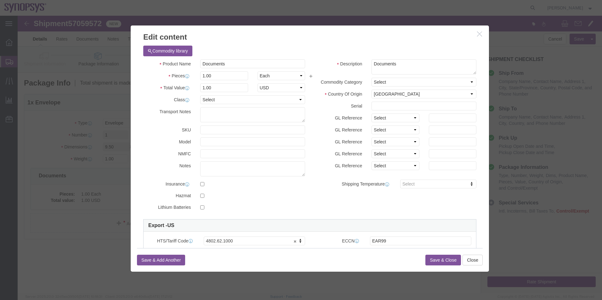
click button "Save & Close"
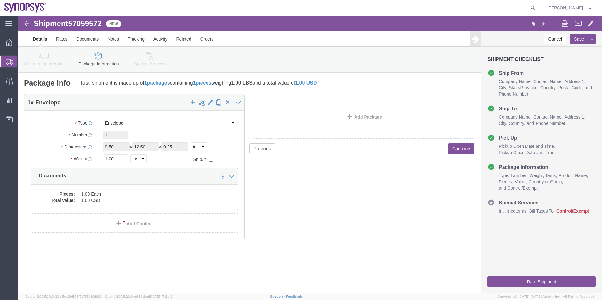
click link "Special Services"
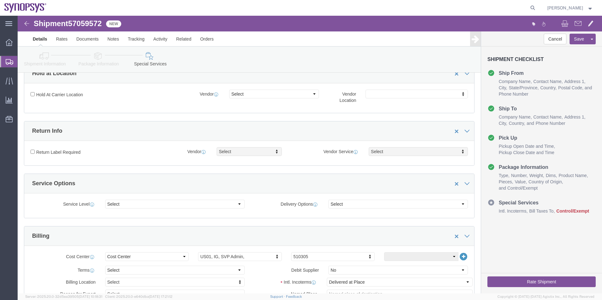
scroll to position [220, 0]
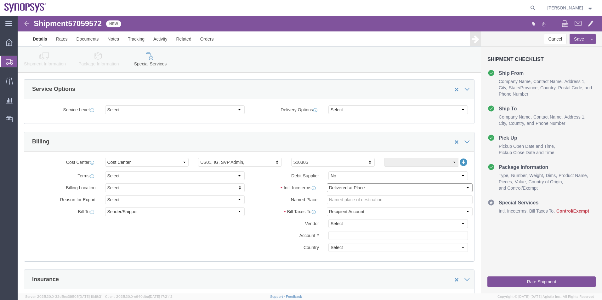
click select "Select Carriage Insurance Paid Carriage Paid To Cost and Freight Cost Insurance…"
select select "DDP"
click select "Select Carriage Insurance Paid Carriage Paid To Cost and Freight Cost Insurance…"
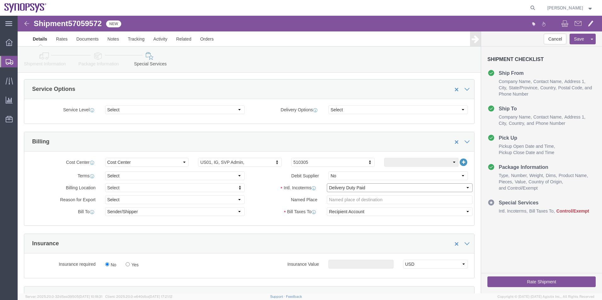
scroll to position [378, 0]
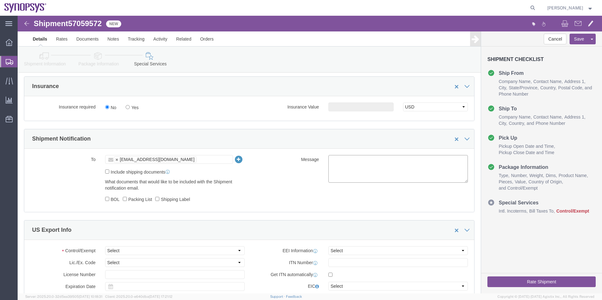
click textarea
type textarea "Please see attached. -Kaelen"
click select "Select ATF BIS DEA EPA FDA FTR ITAR OFAC Other (OPA)"
select select "FTR"
click select "Select ATF BIS DEA EPA FDA FTR ITAR OFAC Other (OPA)"
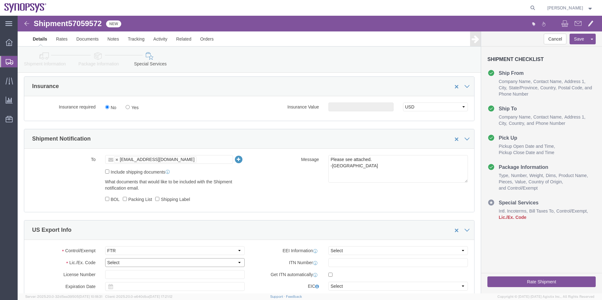
click select "Select 30.2(d)(2) 30.36 30.37(a) 30.37(f) 30.37(g) 30.37(h) 30.37(i) 30.37(j) 3…"
select select "30.37(a)"
click select "Select 30.2(d)(2) 30.36 30.37(a) 30.37(f) 30.37(g) 30.37(h) 30.37(i) 30.37(j) 3…"
click select "Select AES-Direct EEI Carrier File EEI EEI Exempt"
select select "EXEM"
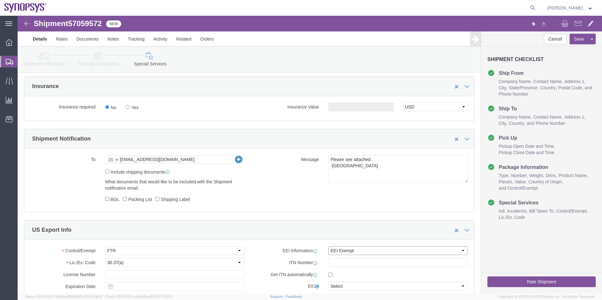
click select "Select AES-Direct EEI Carrier File EEI EEI Exempt"
click button "Rate Shipment"
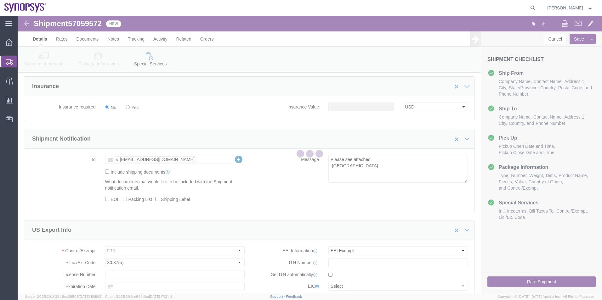
scroll to position [26, 0]
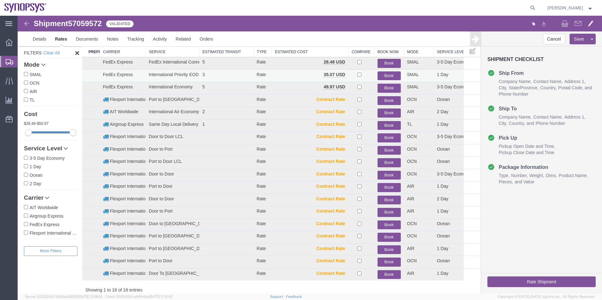
click at [388, 74] on button "Book" at bounding box center [389, 76] width 23 height 9
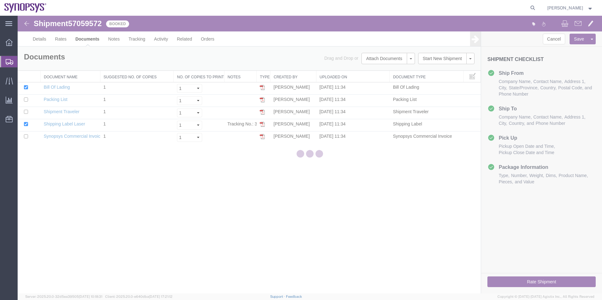
scroll to position [0, 0]
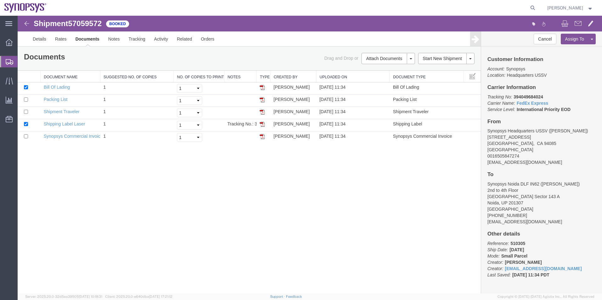
click at [0, 0] on span "Shipment Manager" at bounding box center [0, 0] width 0 height 0
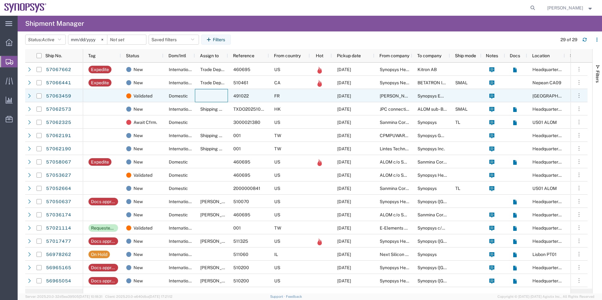
click at [203, 95] on div at bounding box center [211, 95] width 33 height 13
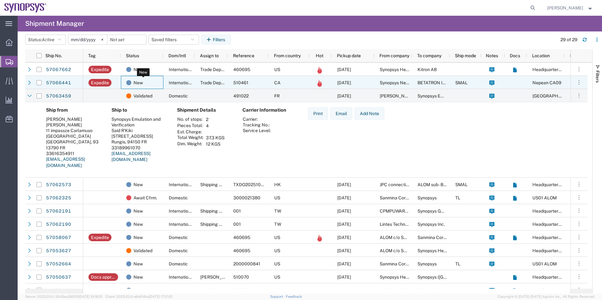
click at [145, 78] on div "New" at bounding box center [143, 82] width 34 height 13
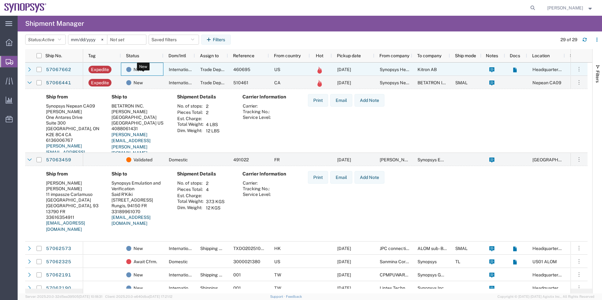
click at [146, 68] on div "New" at bounding box center [143, 69] width 34 height 13
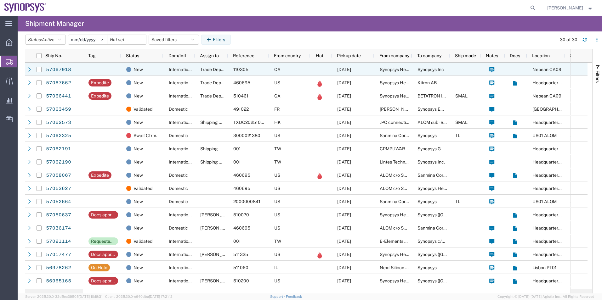
click at [116, 68] on div at bounding box center [102, 69] width 38 height 13
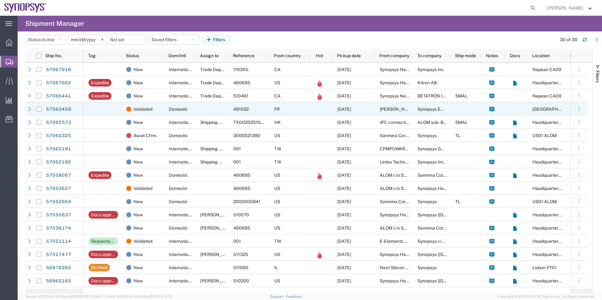
click at [201, 105] on div at bounding box center [211, 108] width 33 height 13
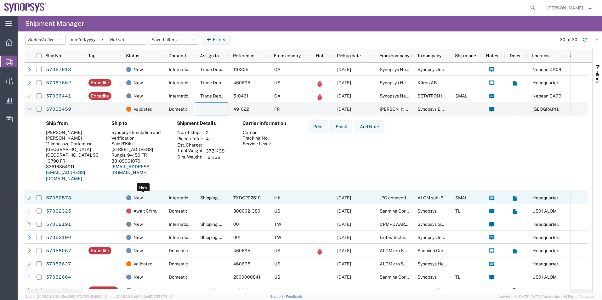
click at [157, 202] on div "New" at bounding box center [143, 198] width 34 height 13
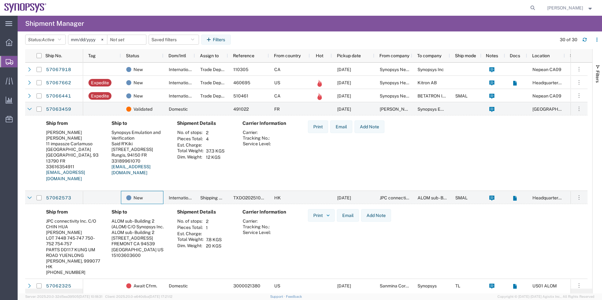
scroll to position [94, 0]
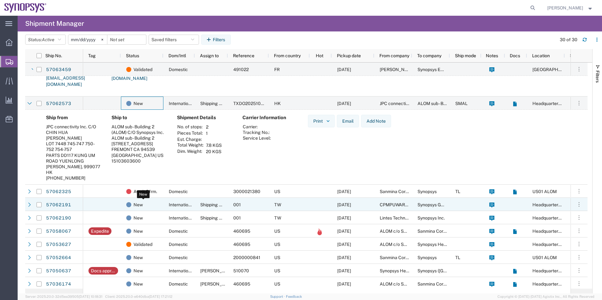
click at [158, 204] on div "New" at bounding box center [143, 204] width 34 height 13
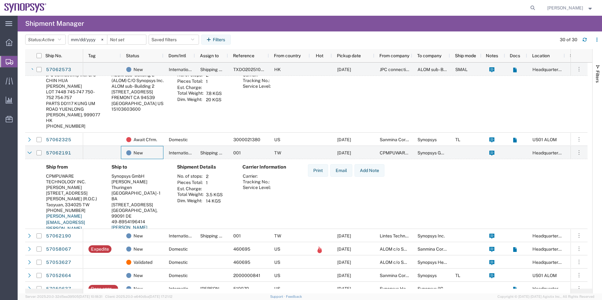
scroll to position [189, 0]
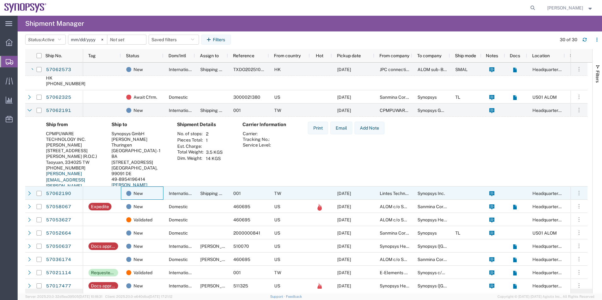
click at [162, 199] on div "New" at bounding box center [142, 193] width 43 height 13
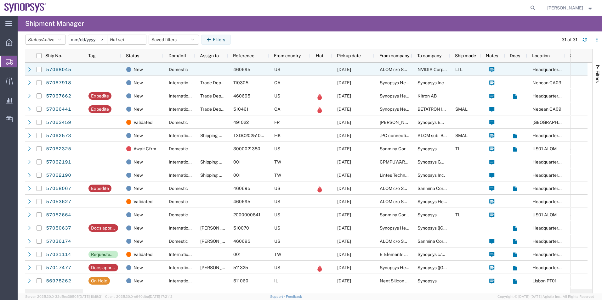
click at [267, 72] on div "460695" at bounding box center [248, 69] width 41 height 13
